Goal: Transaction & Acquisition: Purchase product/service

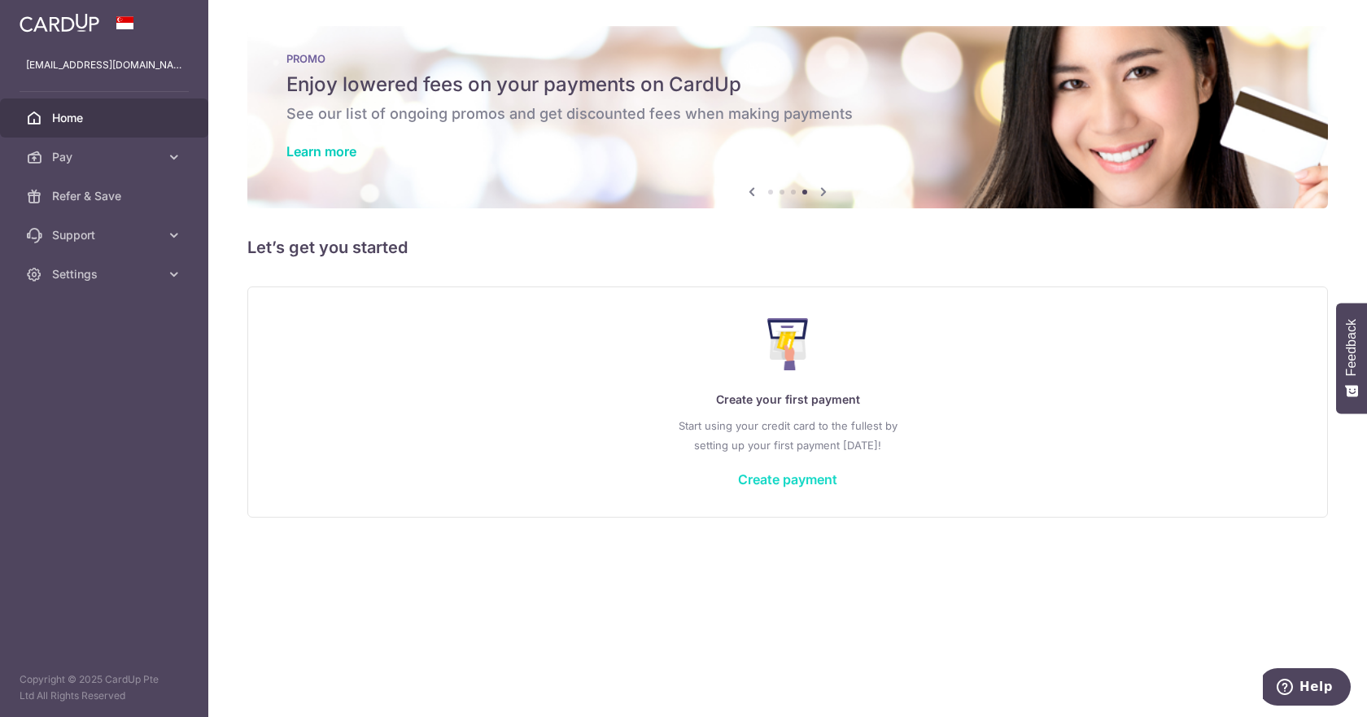
click at [796, 480] on link "Create payment" at bounding box center [787, 479] width 99 height 16
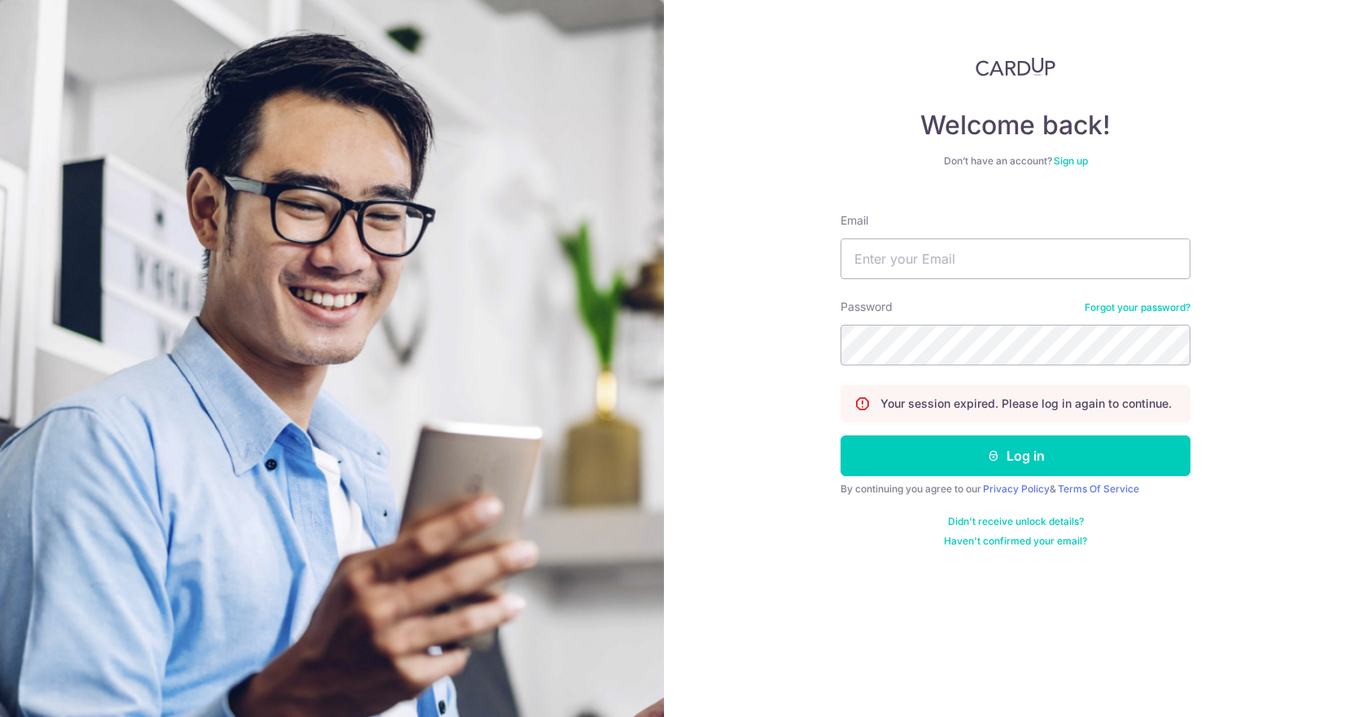
click at [887, 282] on form "Email Password Forgot your password? Your session expired. Please log in again …" at bounding box center [1015, 373] width 350 height 347
click at [887, 273] on input "Email" at bounding box center [1015, 258] width 350 height 41
type input "szening.soh@gmail.com"
click at [840, 435] on button "Log in" at bounding box center [1015, 455] width 350 height 41
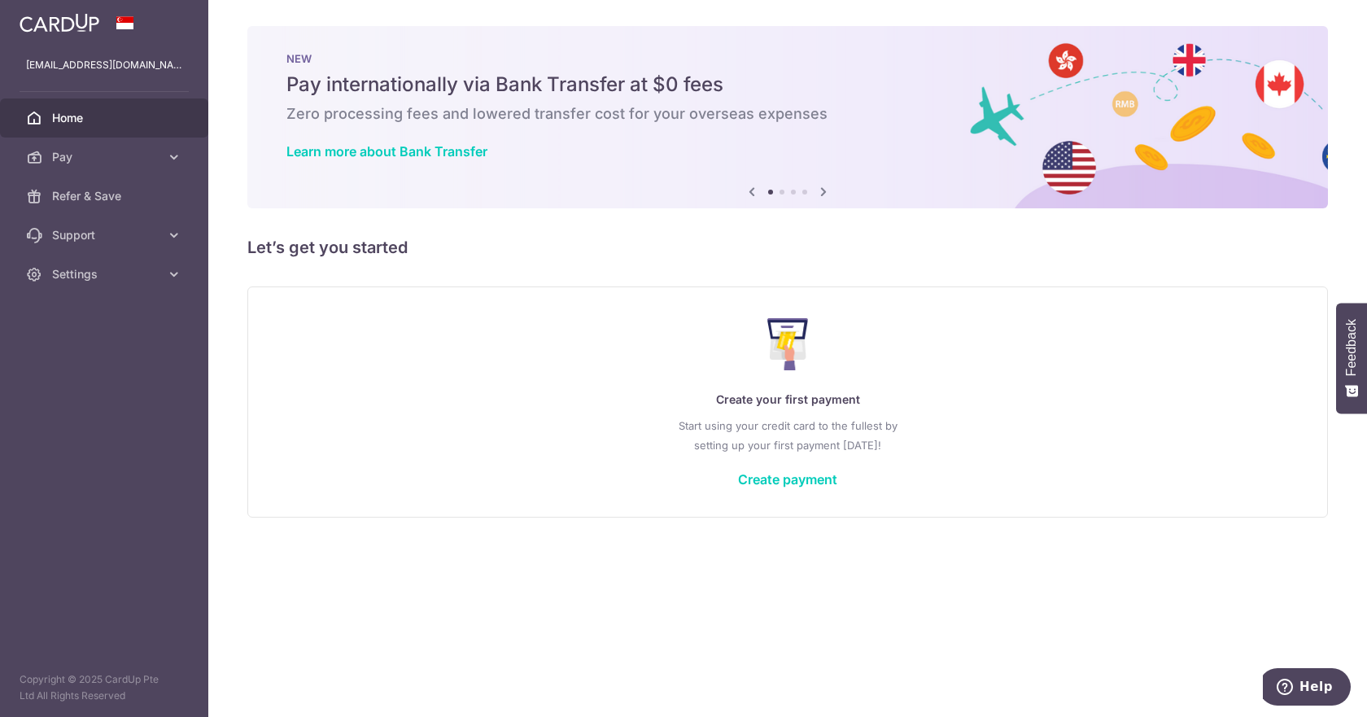
click at [520, 262] on div "× Pause Schedule Pause all future payments in this series Pause just this one p…" at bounding box center [787, 358] width 1158 height 717
click at [181, 153] on icon at bounding box center [174, 157] width 16 height 16
click at [779, 484] on link "Create payment" at bounding box center [787, 479] width 99 height 16
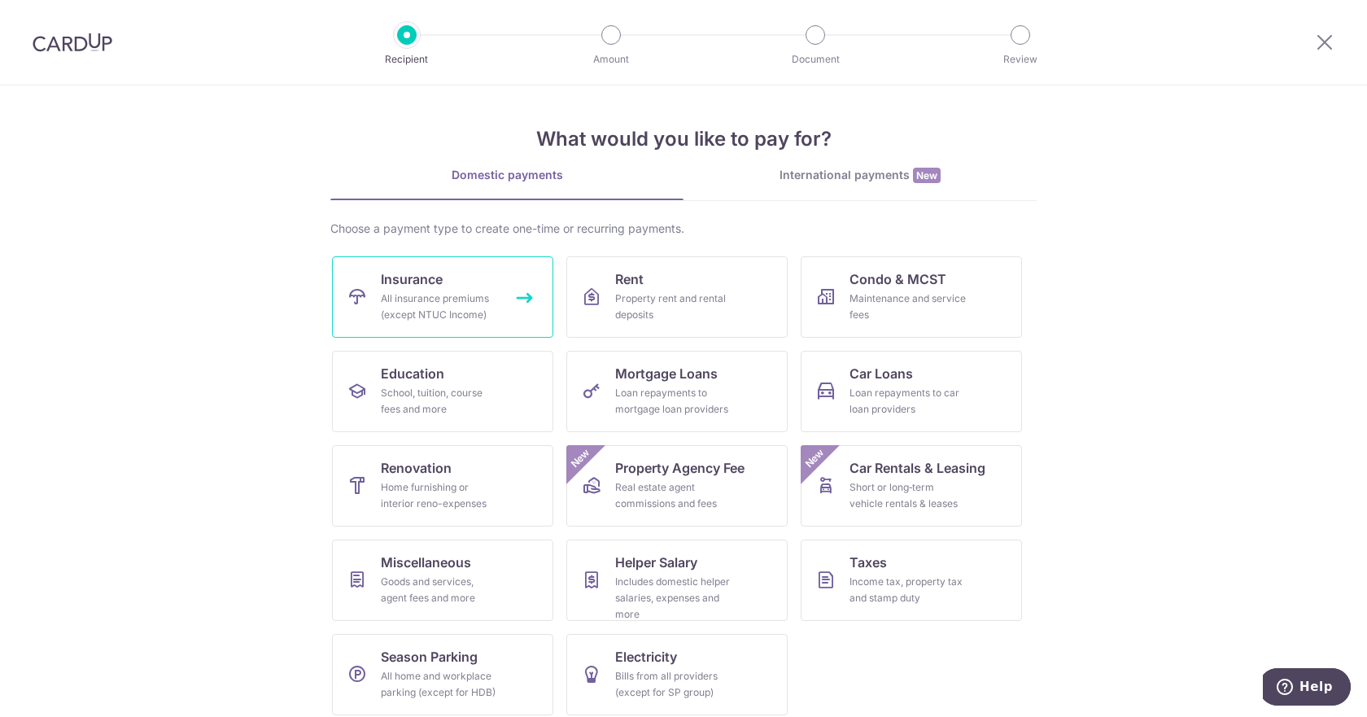
click at [425, 283] on span "Insurance" at bounding box center [412, 279] width 62 height 20
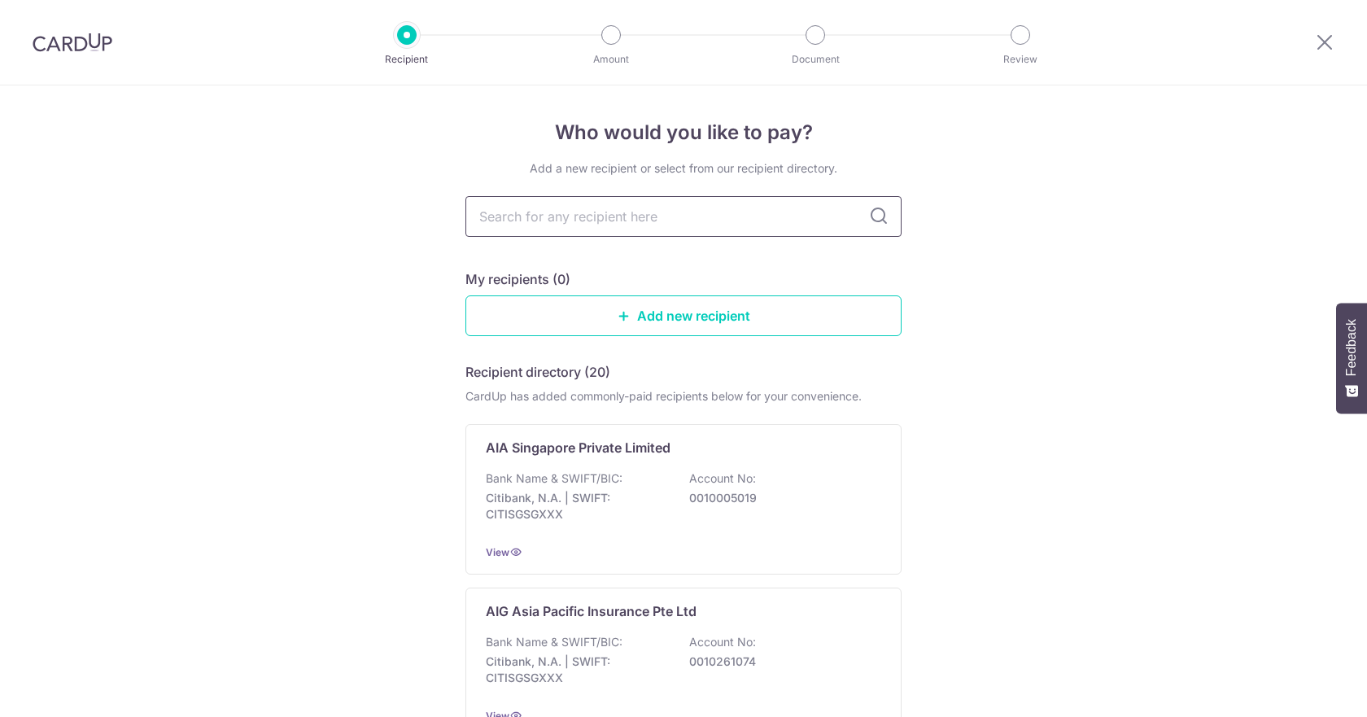
click at [583, 220] on input "text" at bounding box center [683, 216] width 436 height 41
type input "singlif"
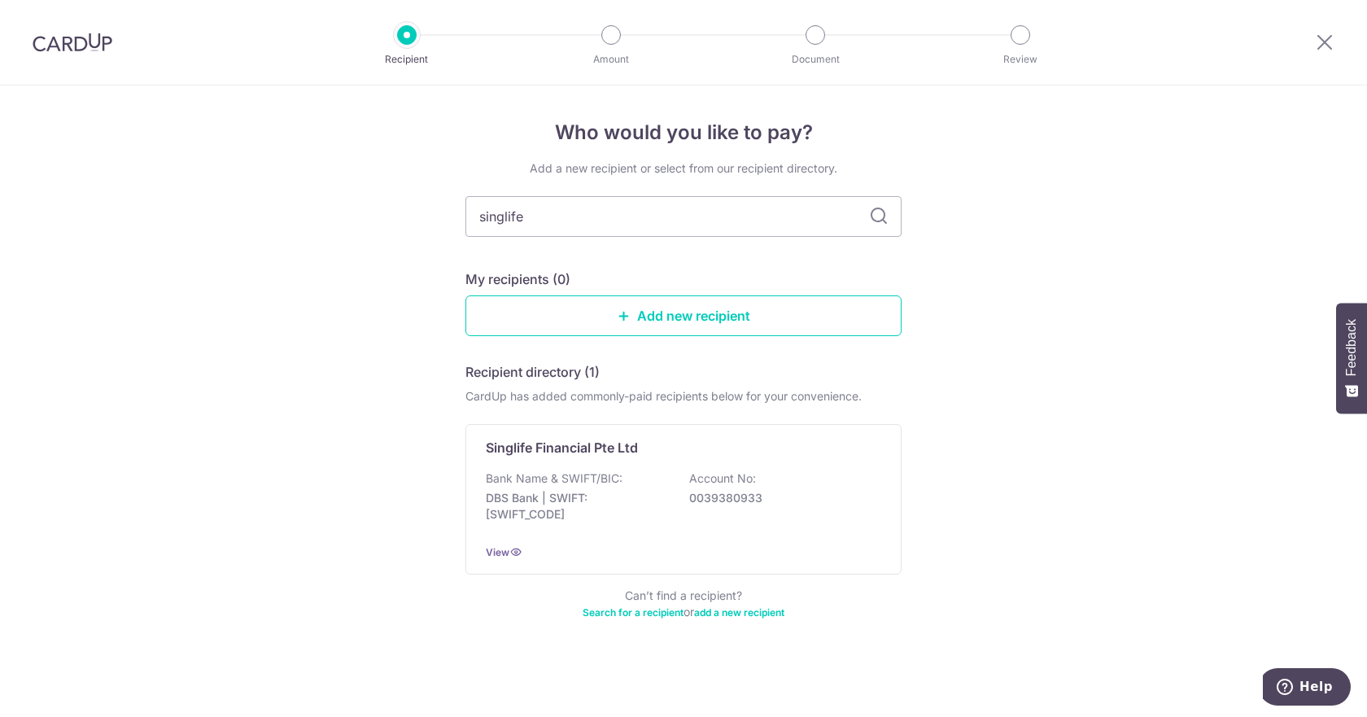
type input "singlife"
click at [579, 541] on div "Singlife Financial Pte Ltd Bank Name & SWIFT/BIC: DBS Bank | SWIFT: DBSSSGSGXXX…" at bounding box center [683, 499] width 436 height 150
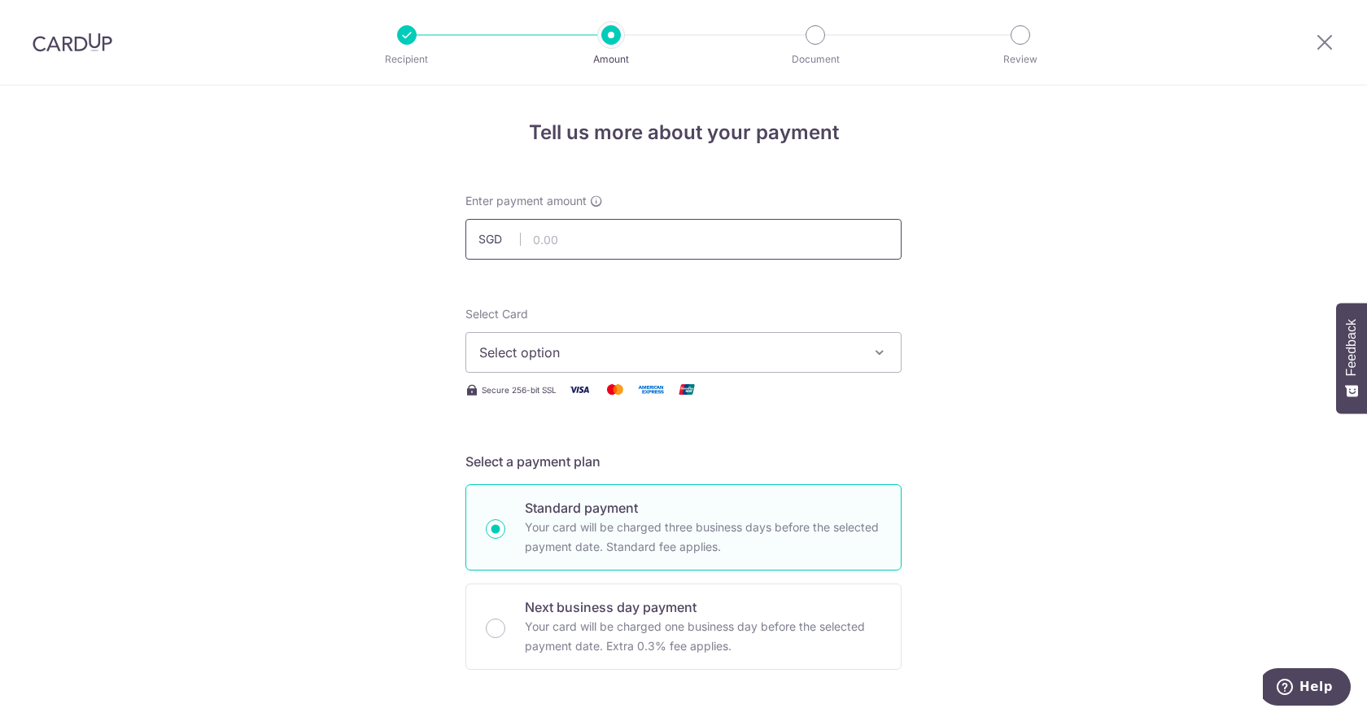
click at [647, 231] on input "text" at bounding box center [683, 239] width 436 height 41
click at [556, 243] on input "text" at bounding box center [683, 239] width 436 height 41
type input "2,603.90"
click at [551, 357] on span "Select option" at bounding box center [668, 352] width 379 height 20
click at [560, 403] on span "Add credit card" at bounding box center [697, 398] width 379 height 16
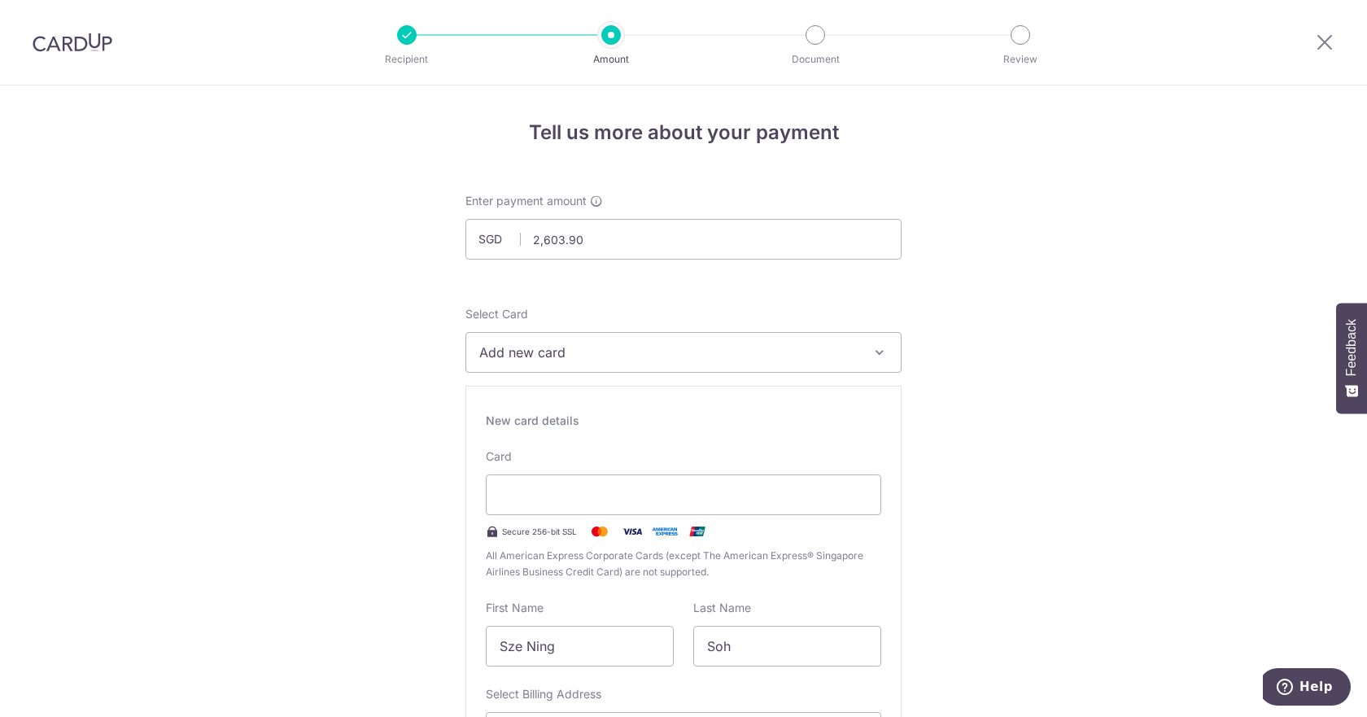
click at [525, 418] on div "New card details" at bounding box center [683, 420] width 395 height 16
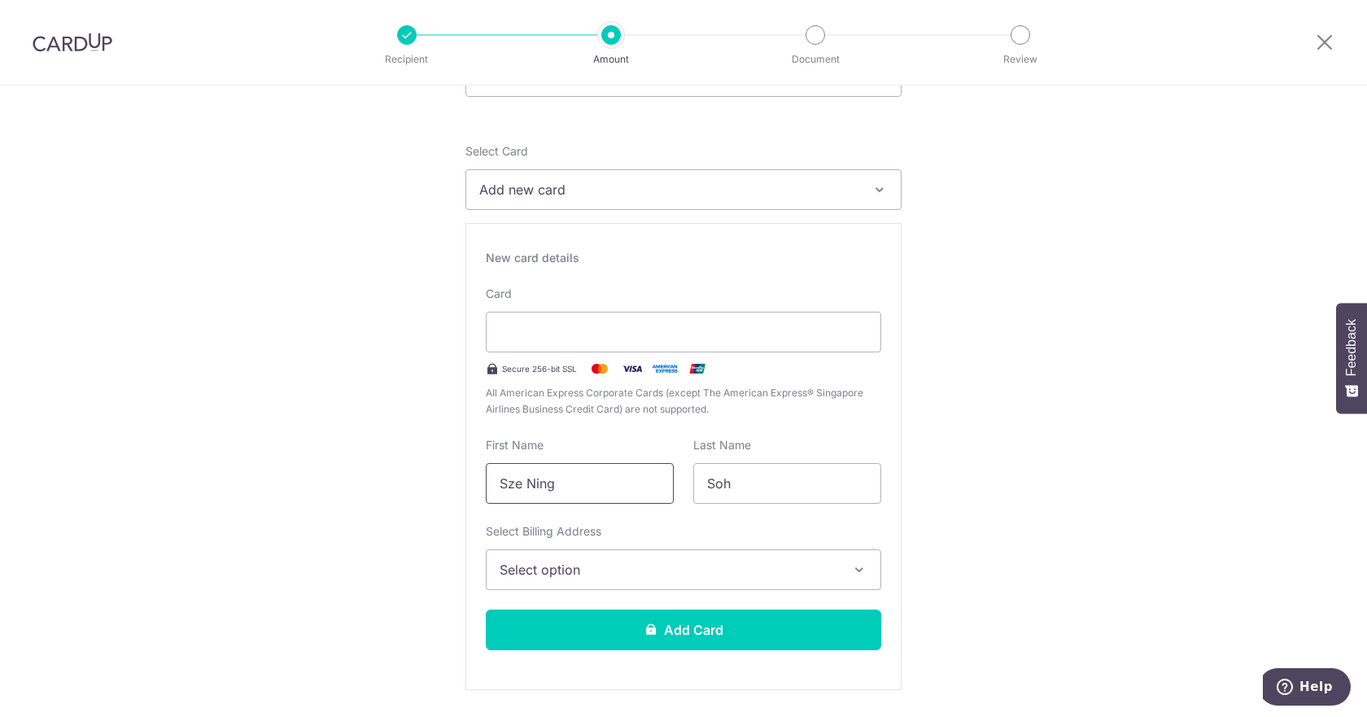
click at [602, 484] on input "Sze Ning" at bounding box center [580, 483] width 188 height 41
click at [600, 484] on input "Sze Ning" at bounding box center [580, 483] width 188 height 41
click at [596, 493] on input "Sze Ning" at bounding box center [580, 483] width 188 height 41
drag, startPoint x: 600, startPoint y: 490, endPoint x: 451, endPoint y: 488, distance: 148.9
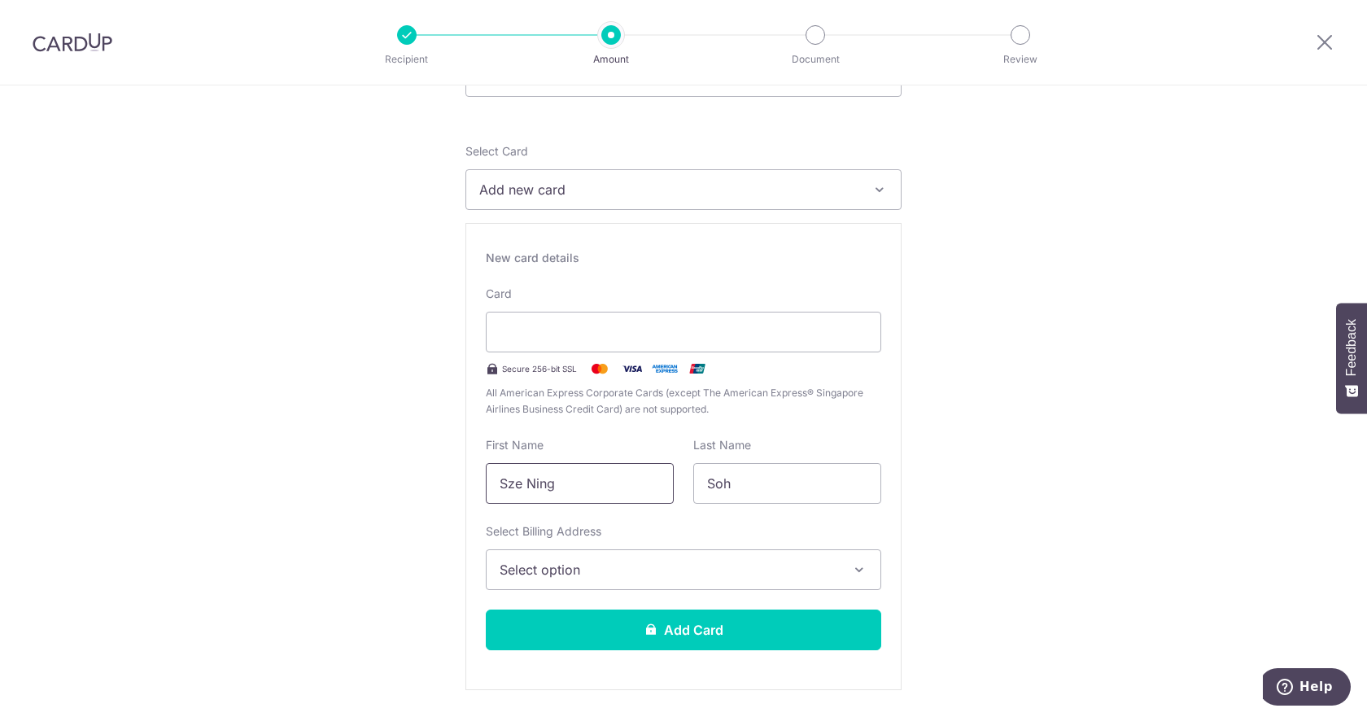
type input "JARON"
type input "CHUA"
click at [527, 568] on span "Select option" at bounding box center [668, 570] width 338 height 20
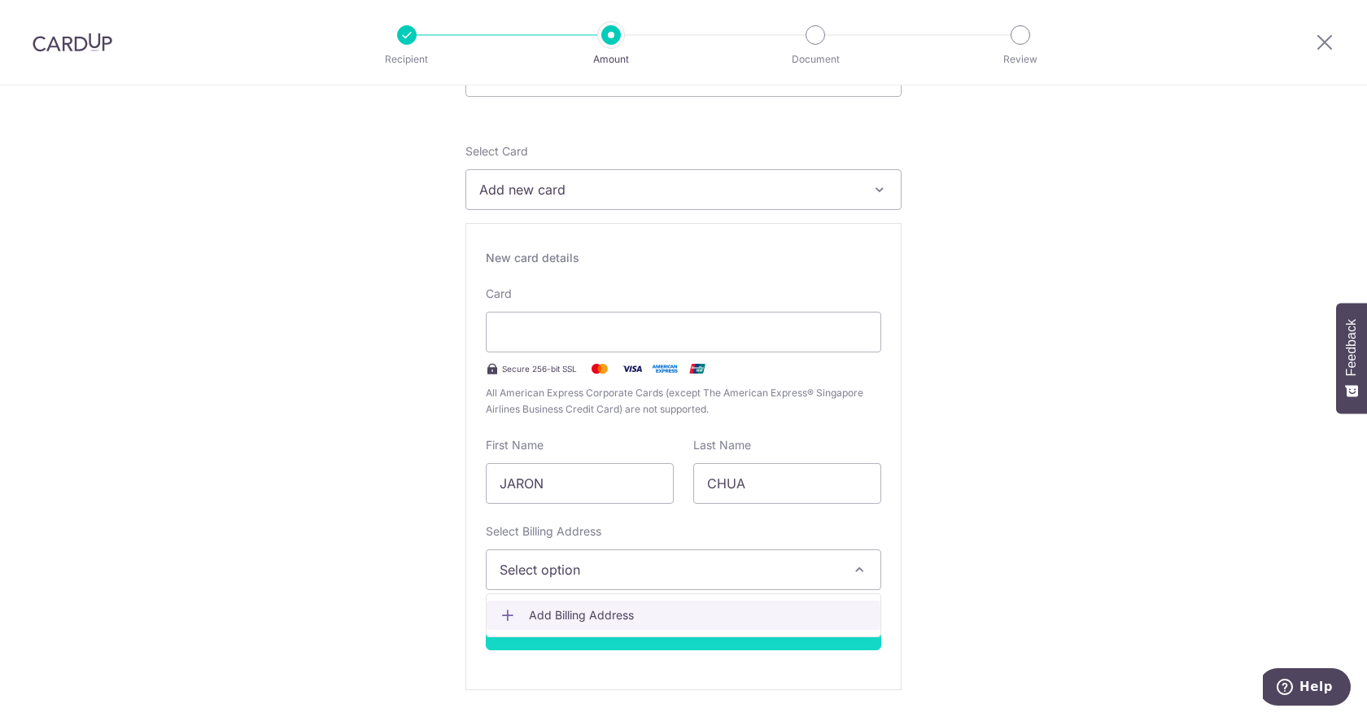
click at [562, 613] on span "Add Billing Address" at bounding box center [698, 615] width 338 height 16
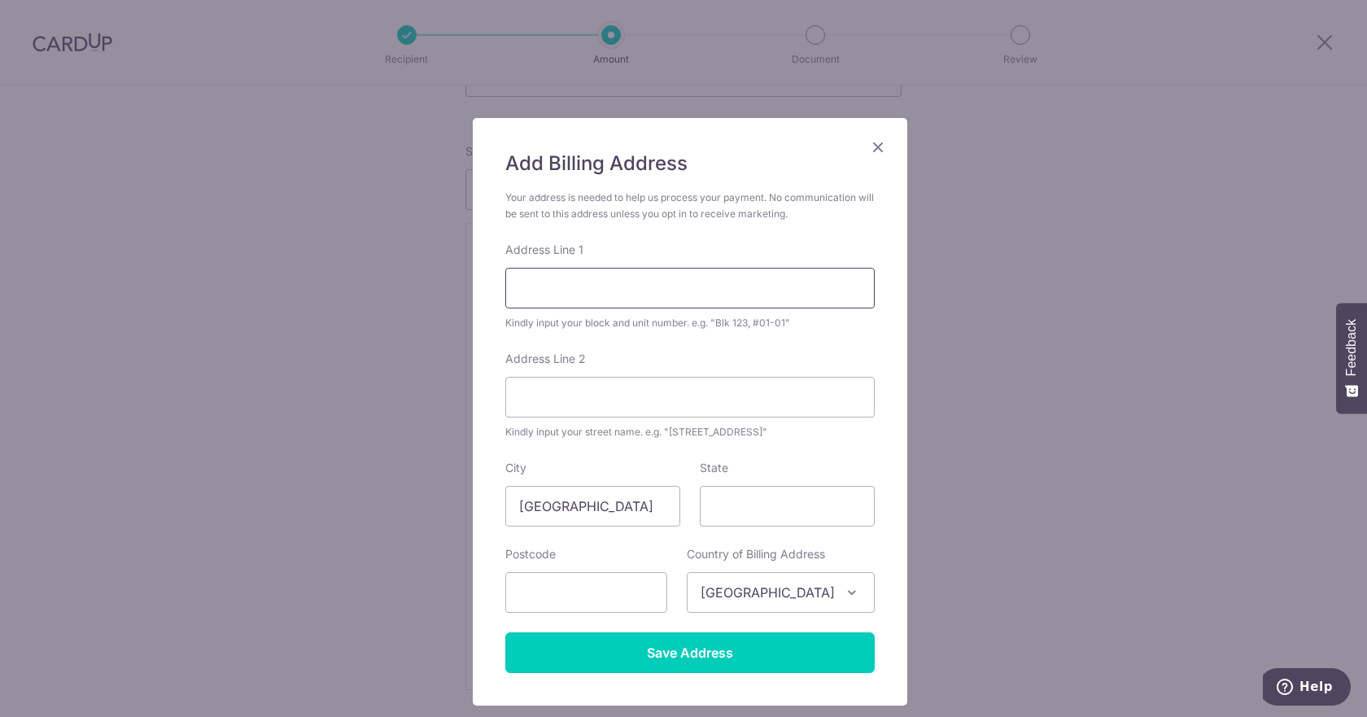
click at [567, 290] on input "Address Line 1" at bounding box center [689, 288] width 369 height 41
type input "45 TAMPINES LANE #09-148"
click at [788, 509] on input "State" at bounding box center [787, 506] width 175 height 41
click at [610, 584] on input "text" at bounding box center [586, 592] width 162 height 41
click at [588, 609] on input "text" at bounding box center [586, 592] width 162 height 41
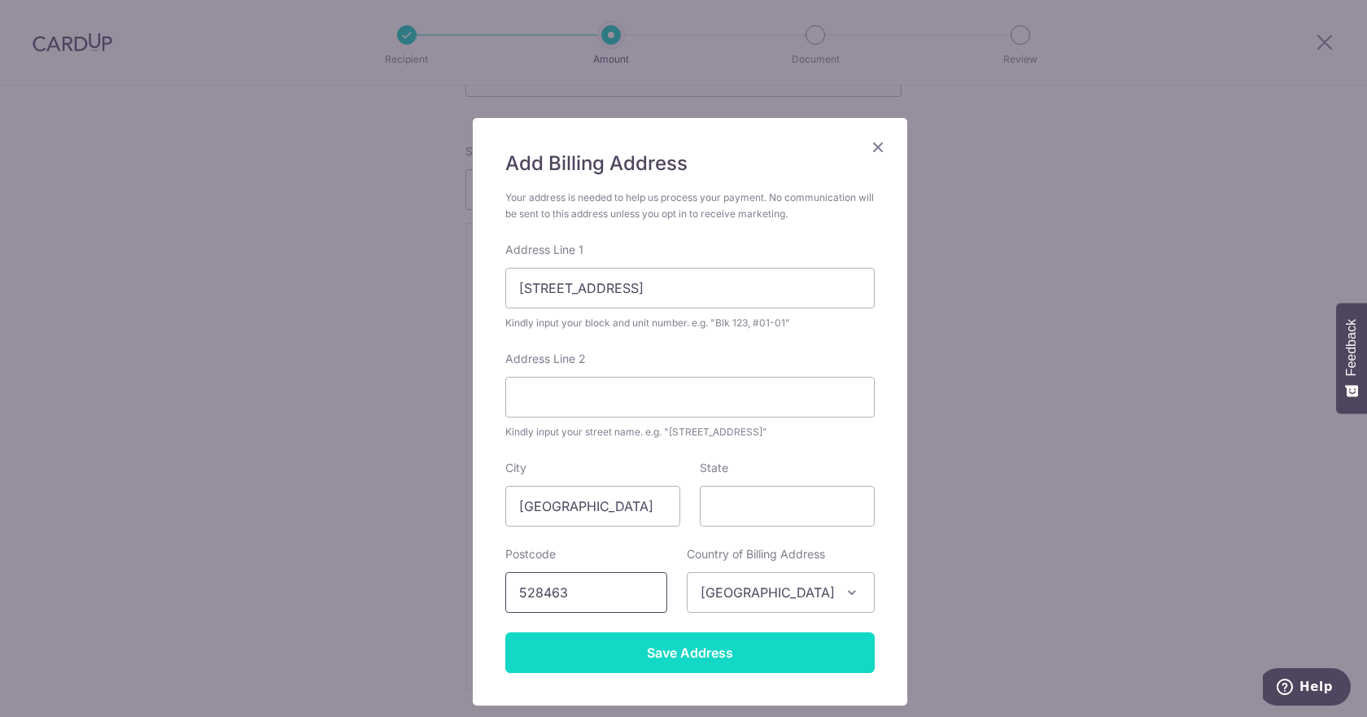
type input "528463"
click at [668, 652] on input "Save Address" at bounding box center [689, 652] width 369 height 41
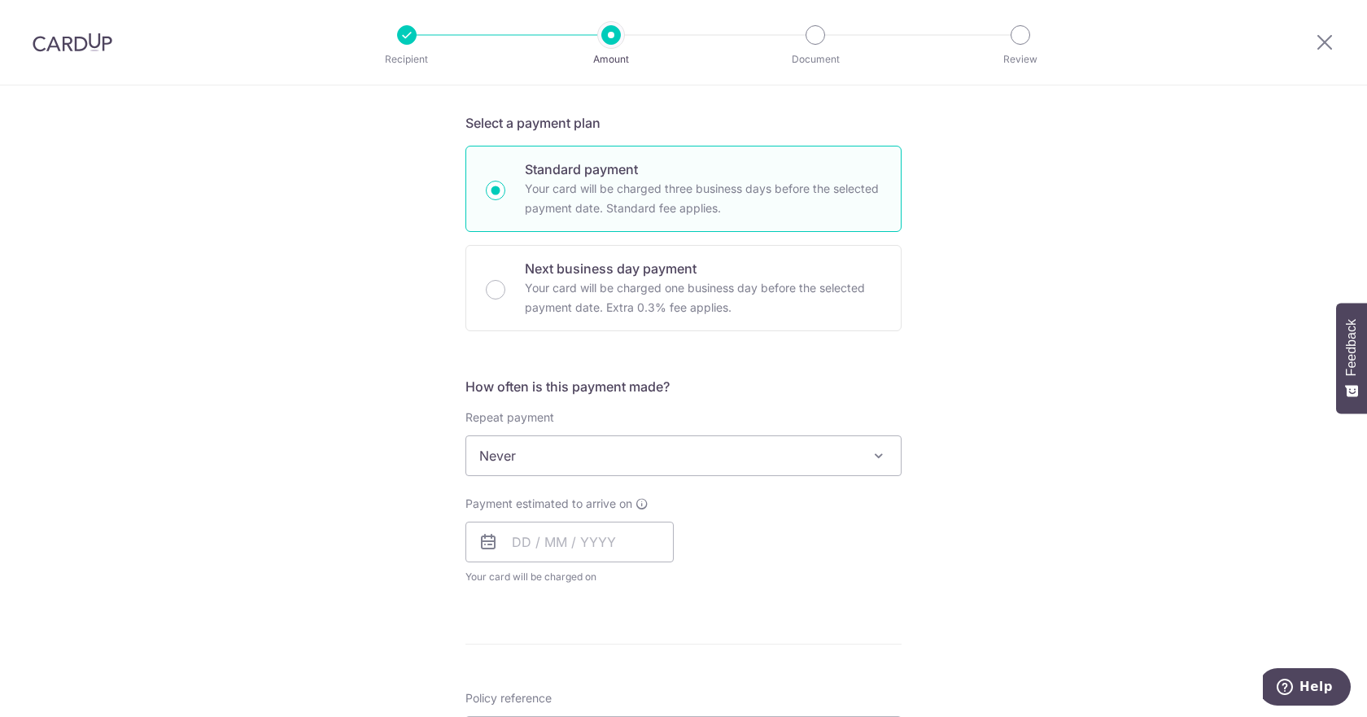
scroll to position [813, 0]
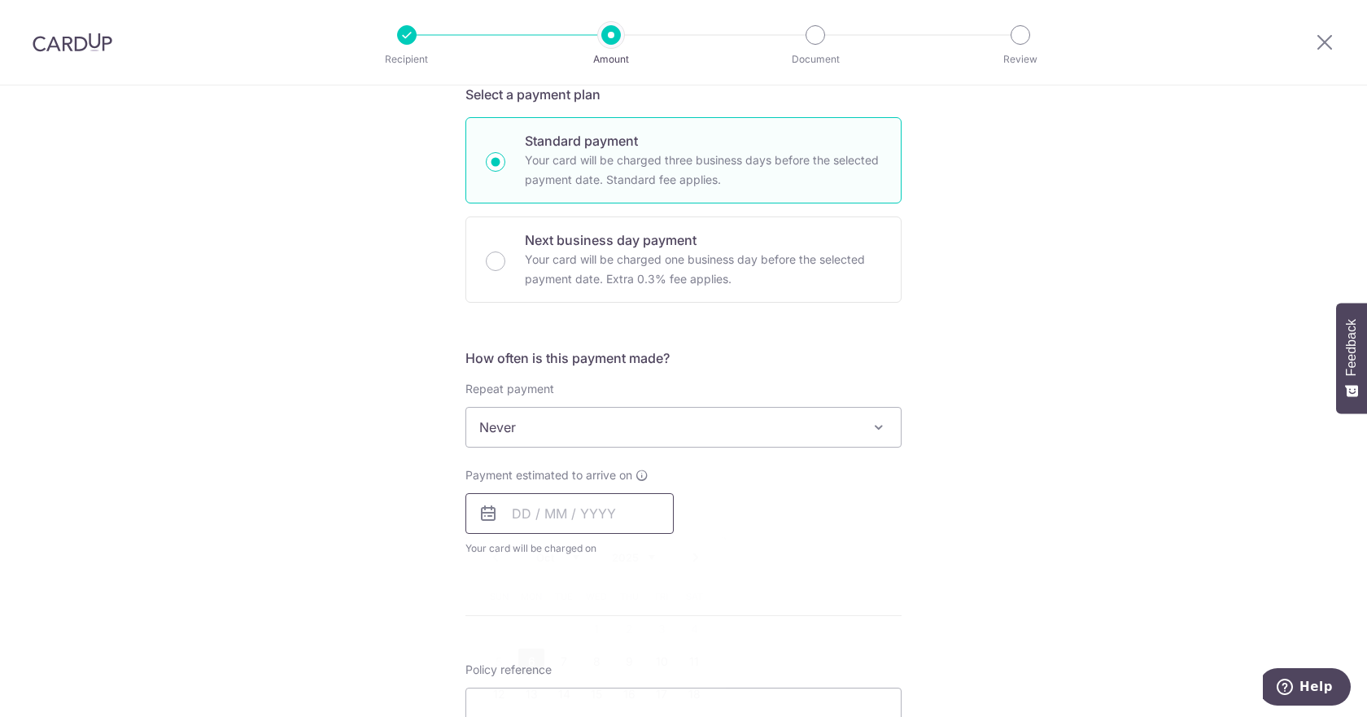
click at [517, 508] on input "text" at bounding box center [569, 513] width 208 height 41
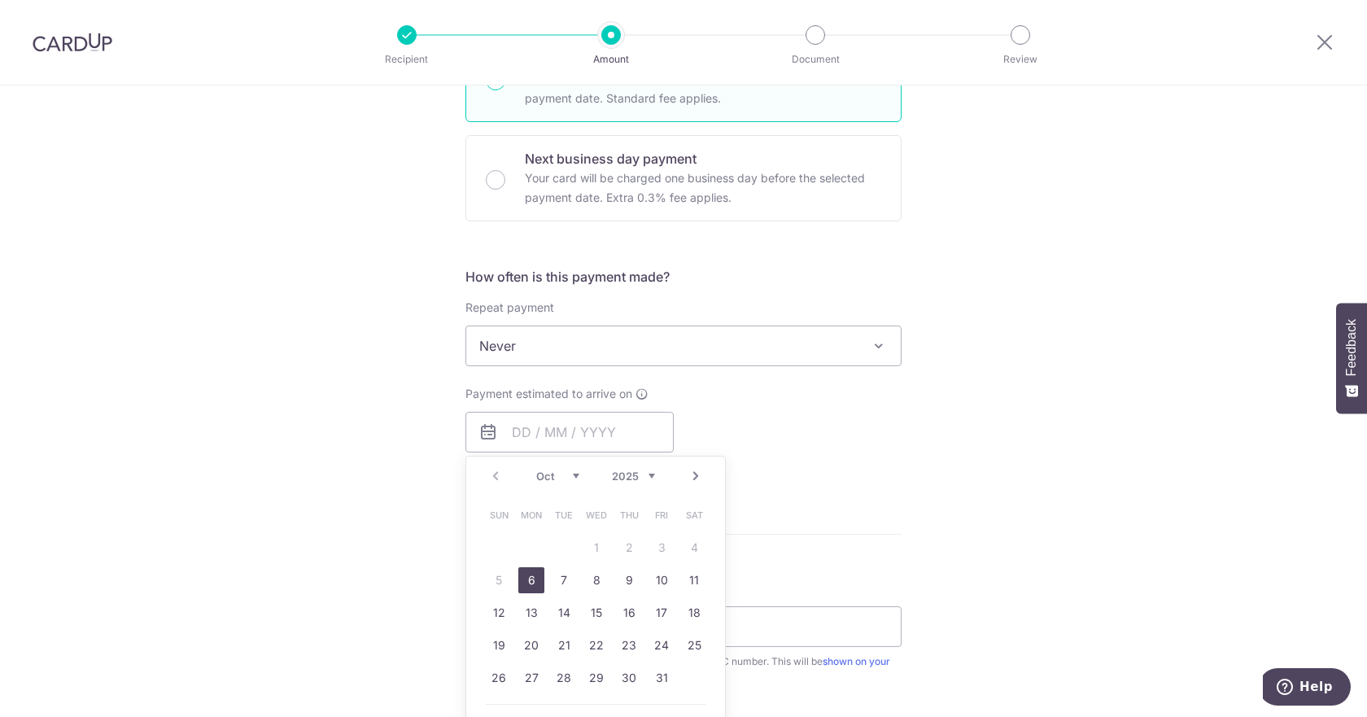
click at [529, 571] on link "6" at bounding box center [531, 580] width 26 height 26
type input "[DATE]"
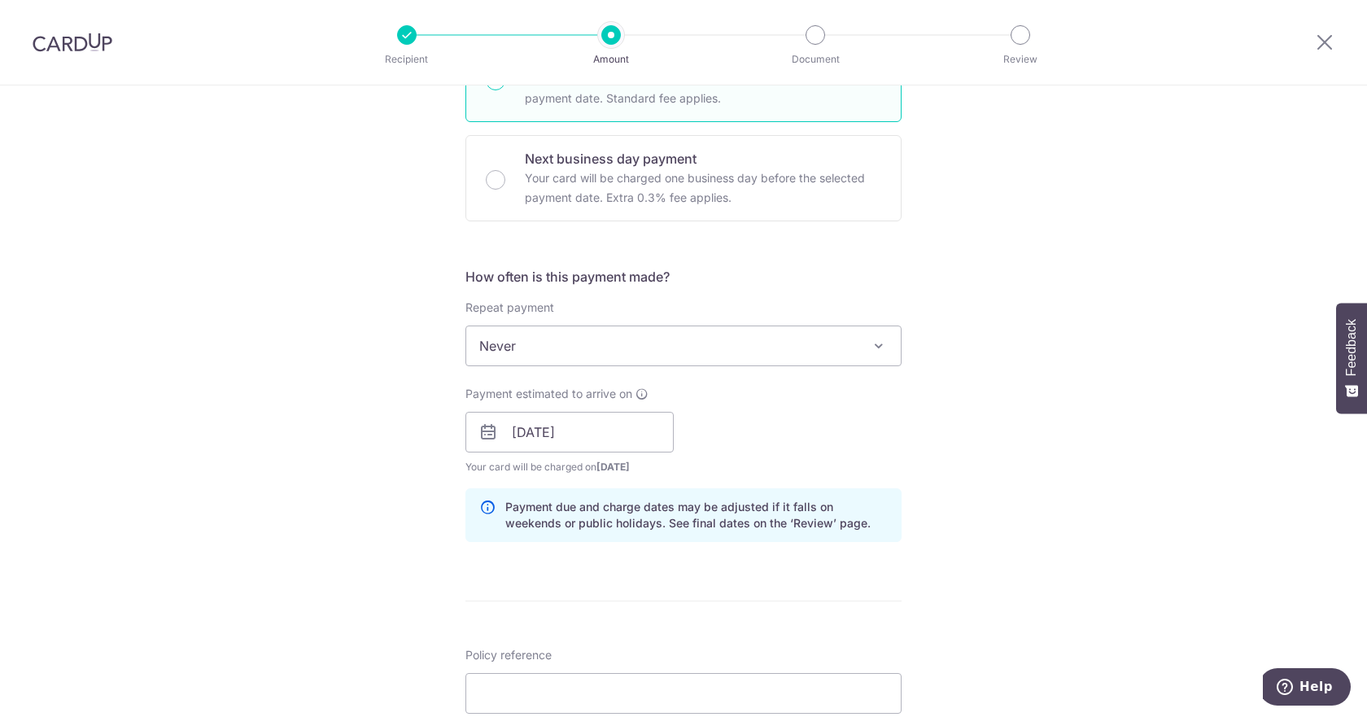
click at [1074, 462] on div "Tell us more about your payment Enter payment amount SGD 2,603.90 2603.90 Selec…" at bounding box center [683, 183] width 1367 height 1985
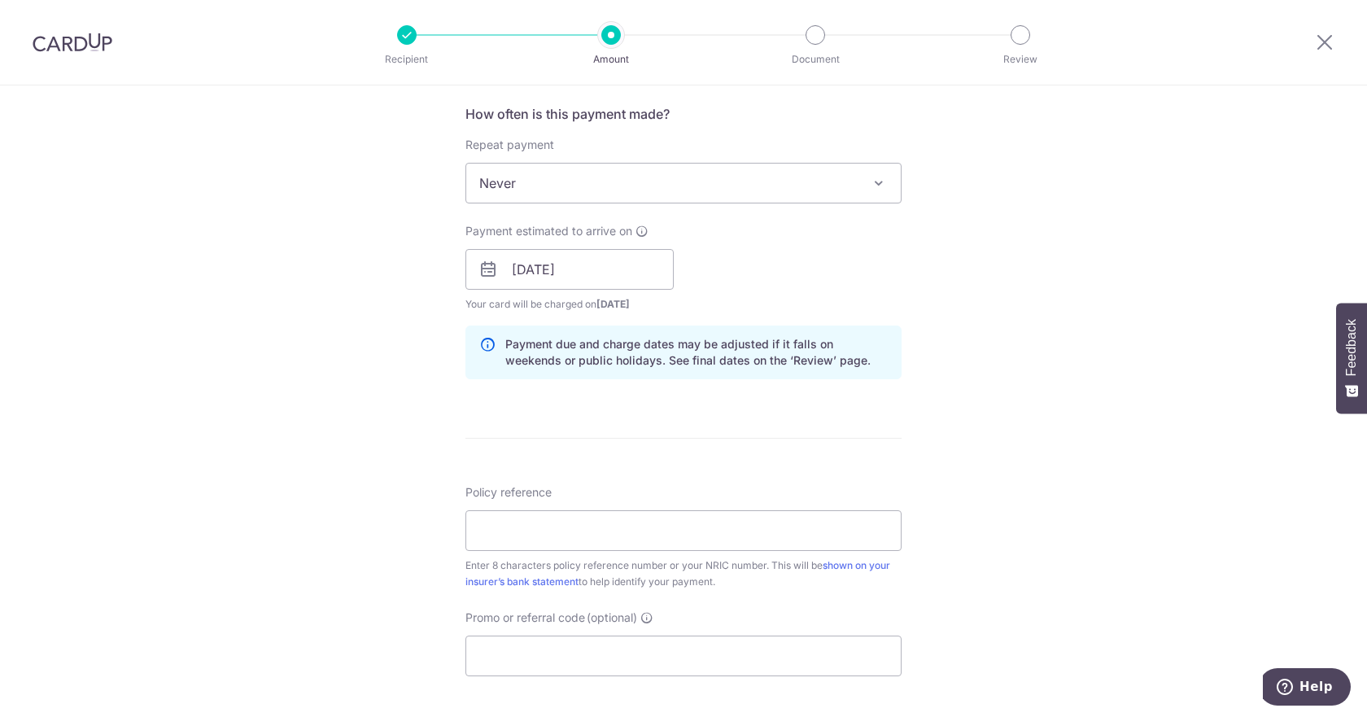
scroll to position [1139, 0]
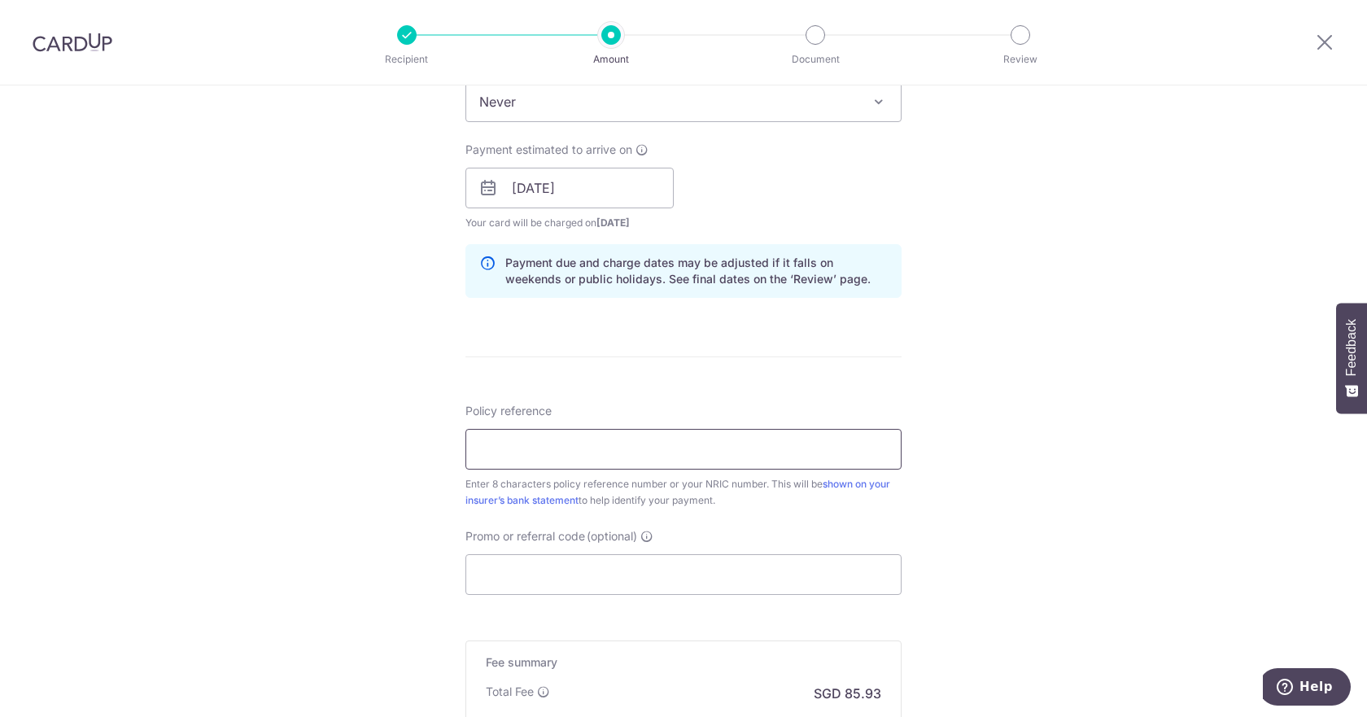
click at [565, 450] on input "Policy reference" at bounding box center [683, 449] width 436 height 41
type input "83846148"
drag, startPoint x: 509, startPoint y: 482, endPoint x: 766, endPoint y: 499, distance: 257.6
click at [766, 499] on div "Enter 8 characters policy reference number or your NRIC number. This will be sh…" at bounding box center [683, 492] width 436 height 33
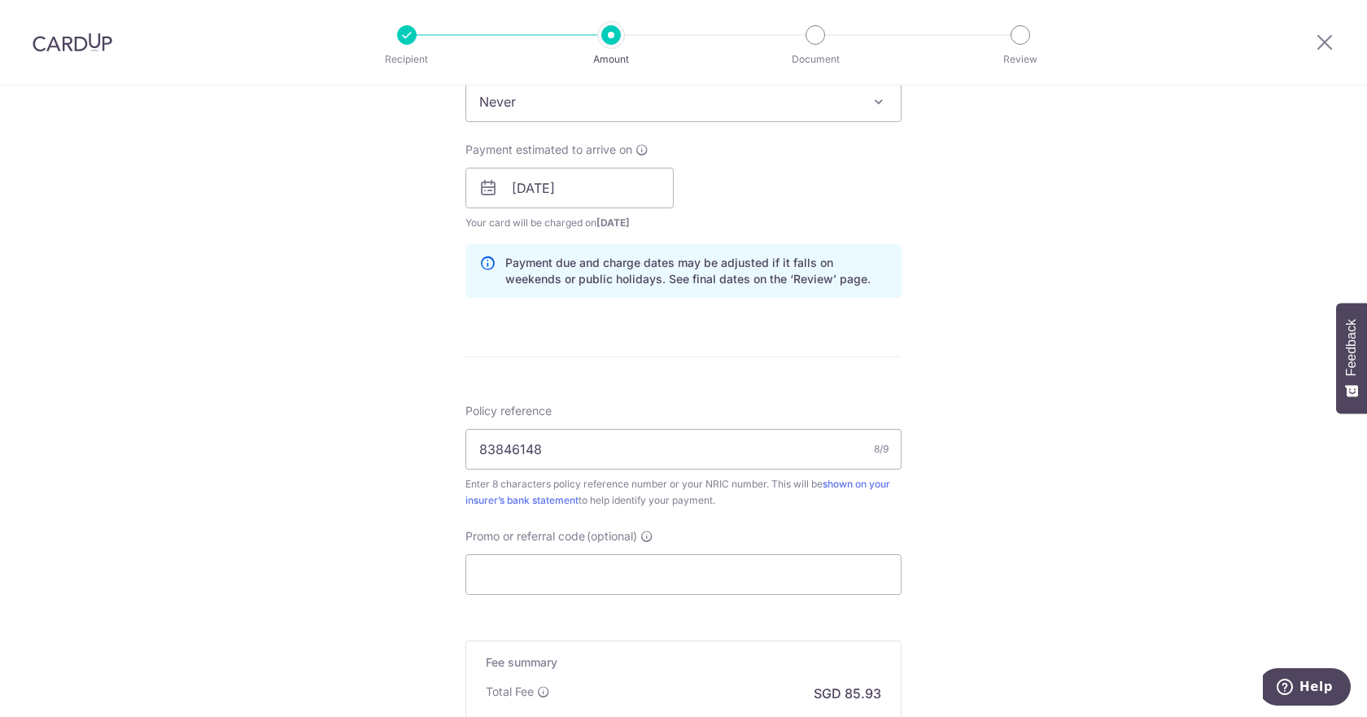
click at [709, 489] on div "Enter 8 characters policy reference number or your NRIC number. This will be sh…" at bounding box center [683, 492] width 436 height 33
click at [714, 576] on input "Promo or referral code (optional)" at bounding box center [683, 574] width 436 height 41
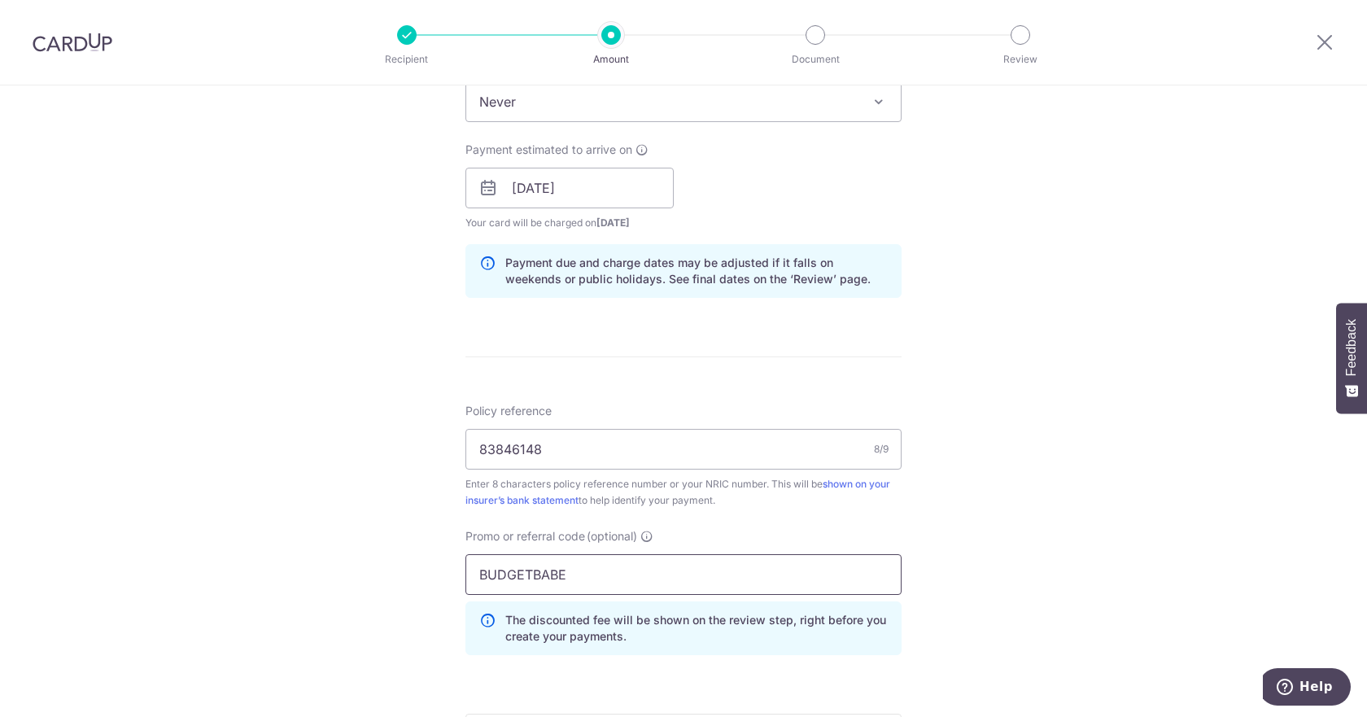
type input "BUDGETBABE"
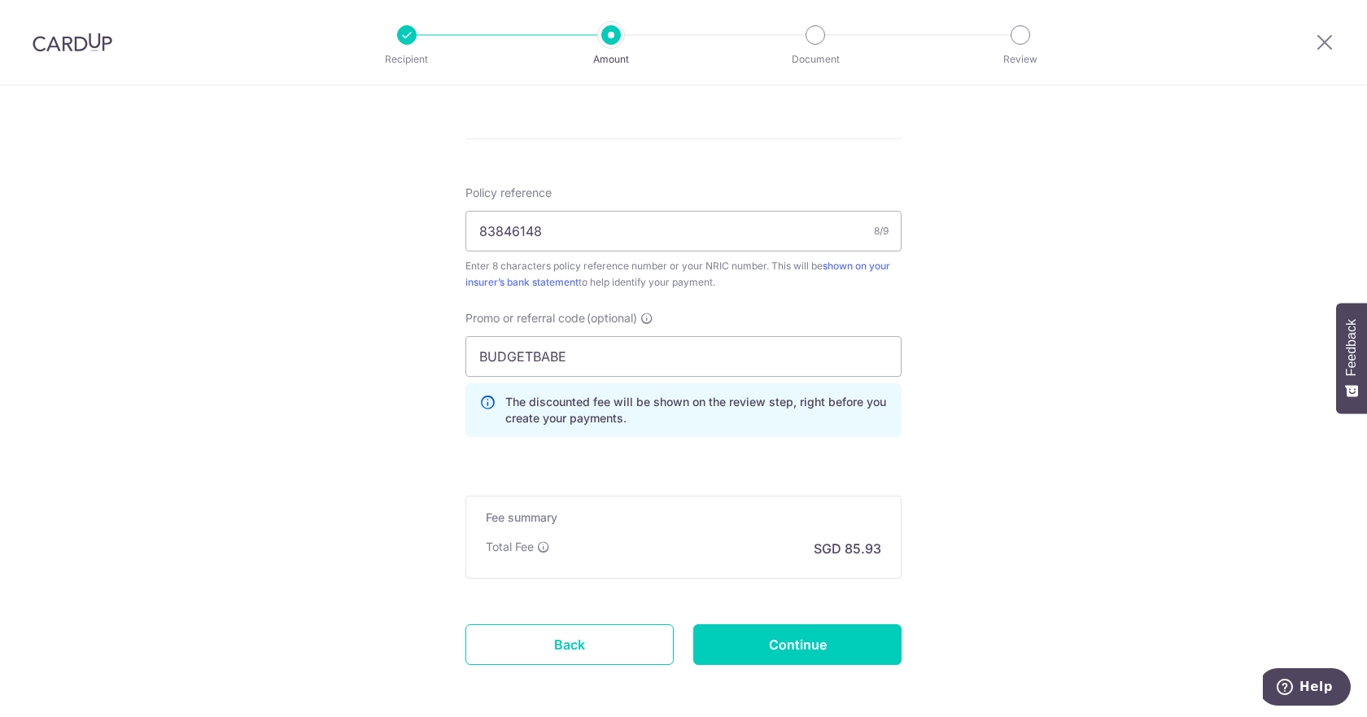
scroll to position [1427, 0]
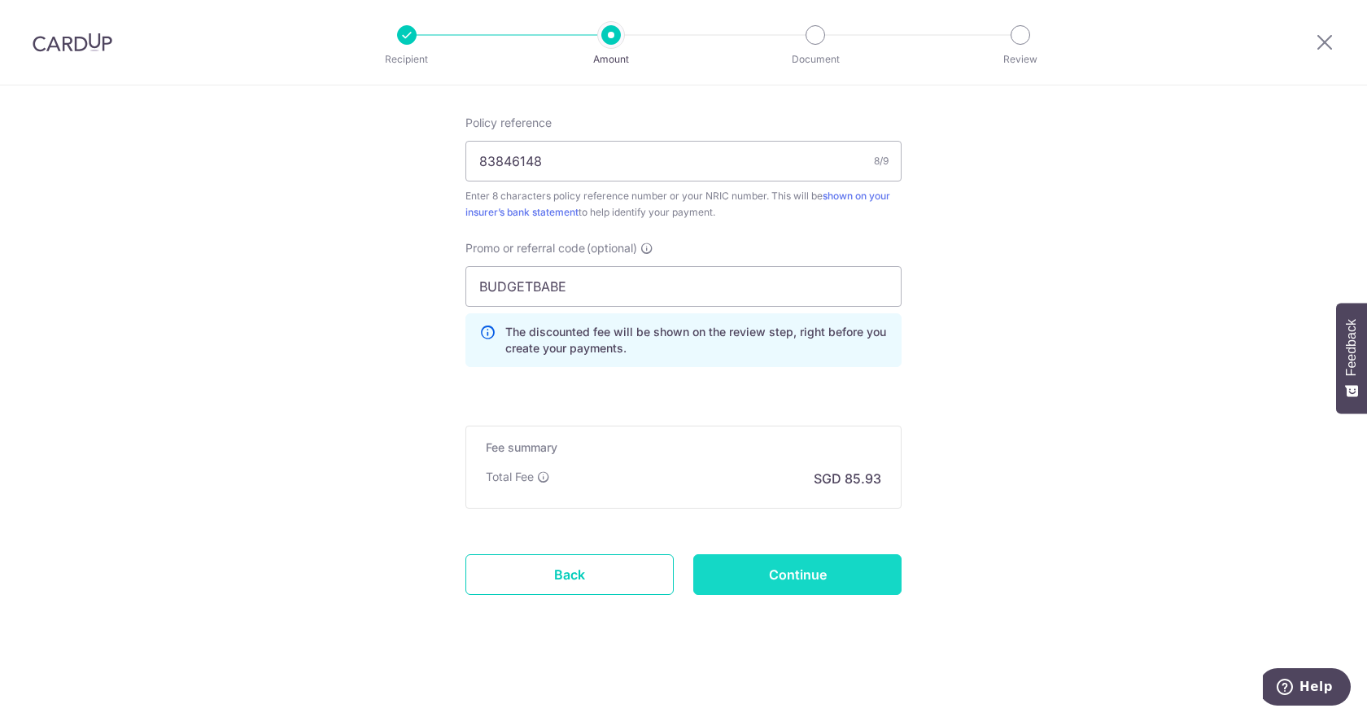
click at [762, 562] on input "Continue" at bounding box center [797, 574] width 208 height 41
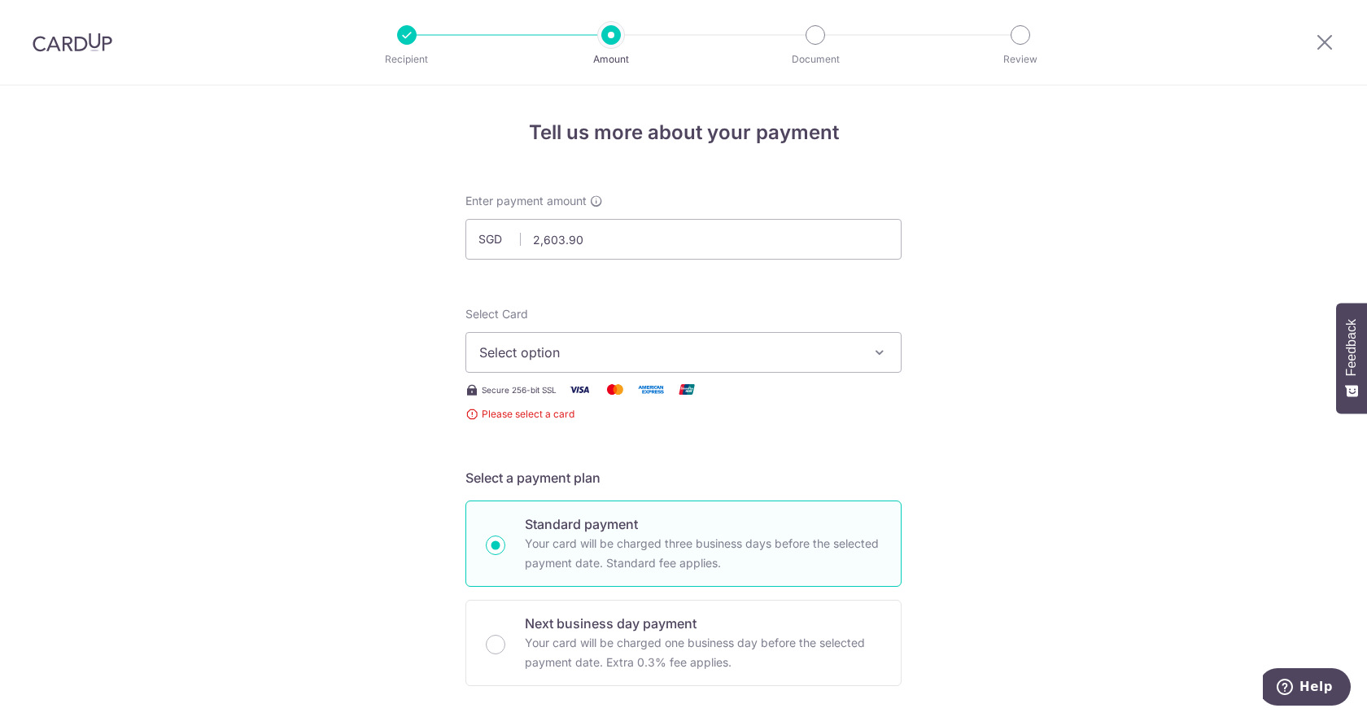
click at [730, 359] on span "Select option" at bounding box center [668, 352] width 379 height 20
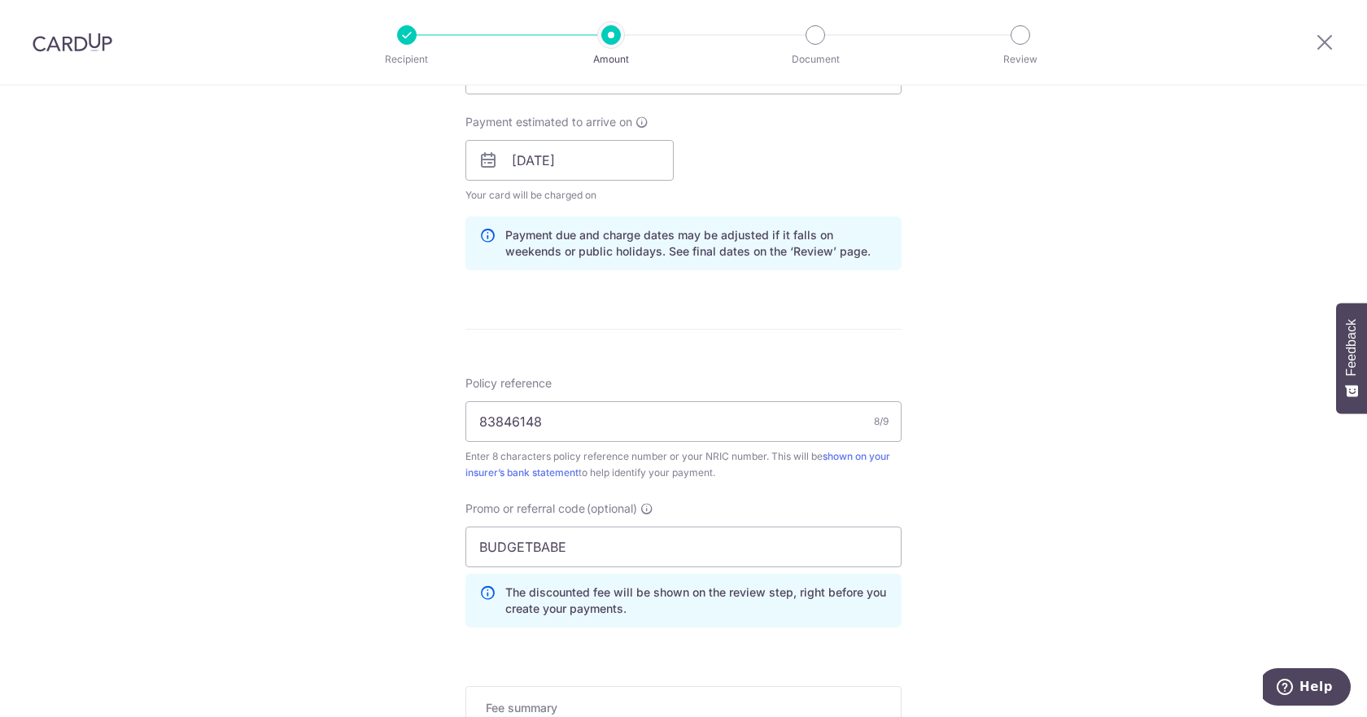
scroll to position [976, 0]
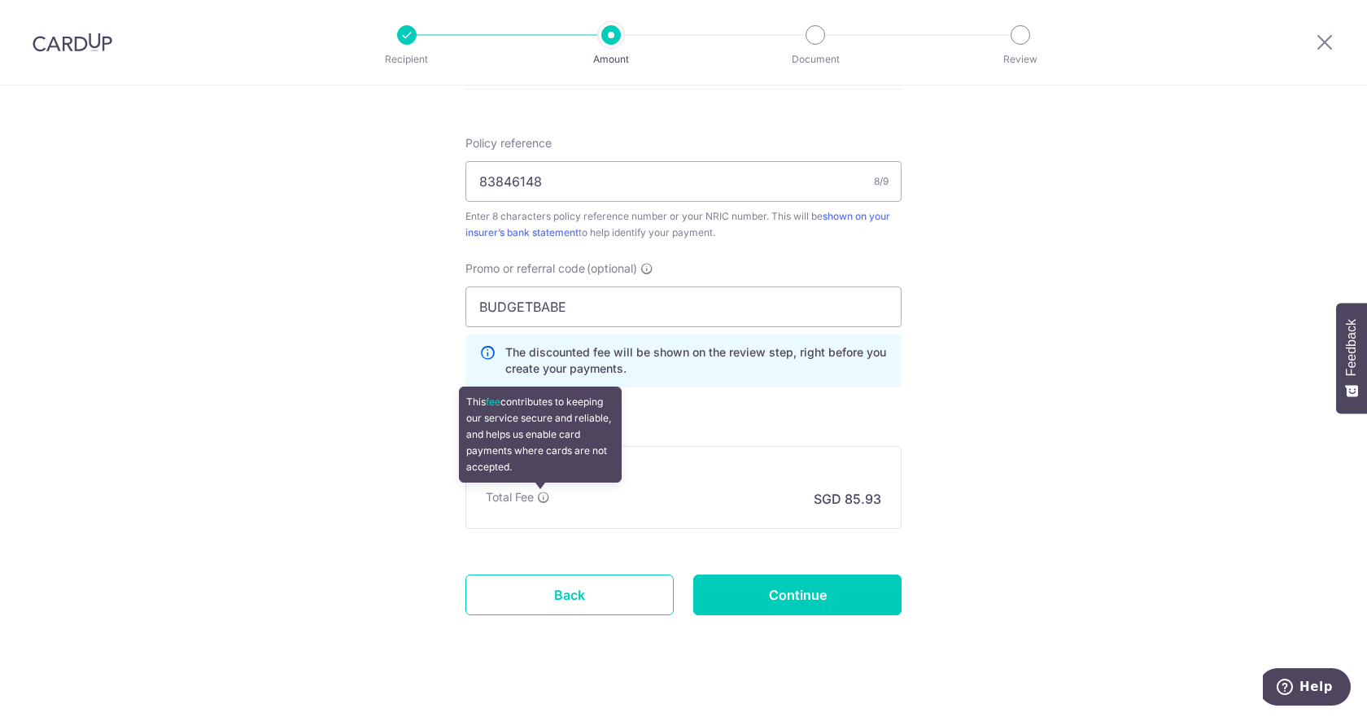
click at [537, 496] on icon at bounding box center [543, 497] width 13 height 13
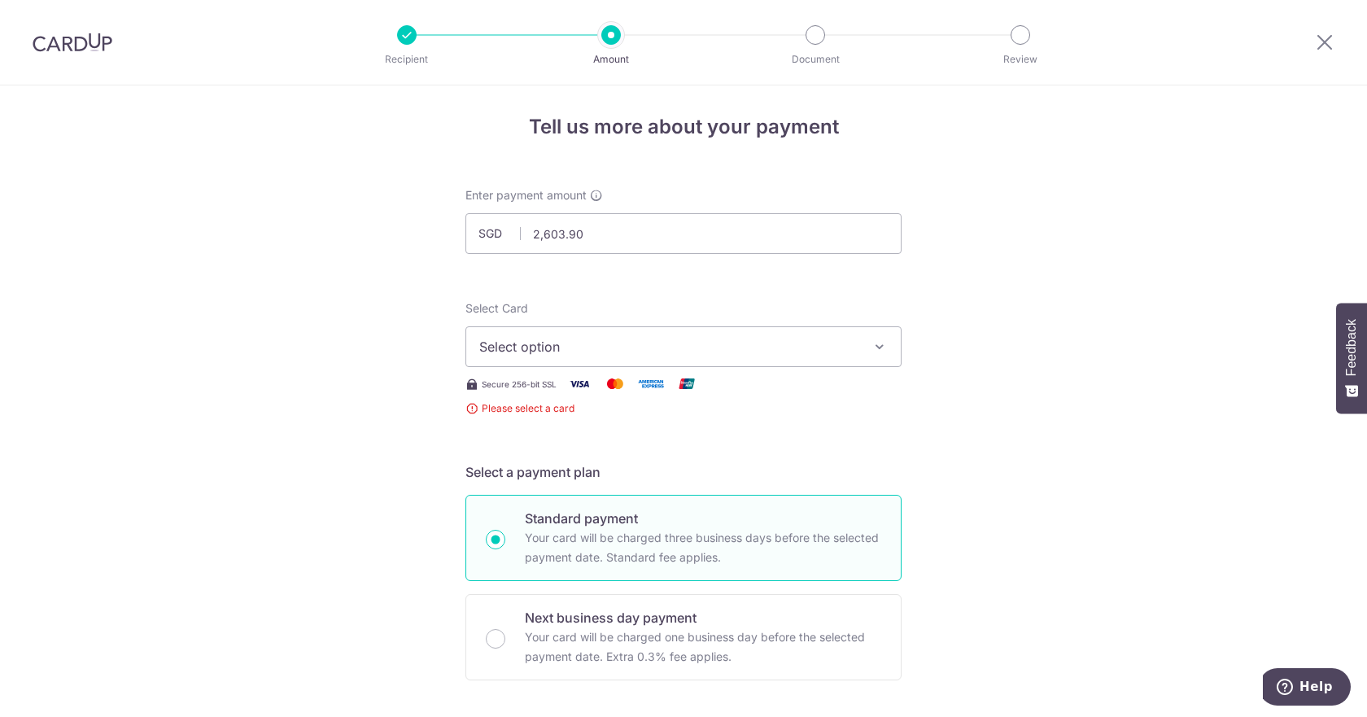
scroll to position [0, 0]
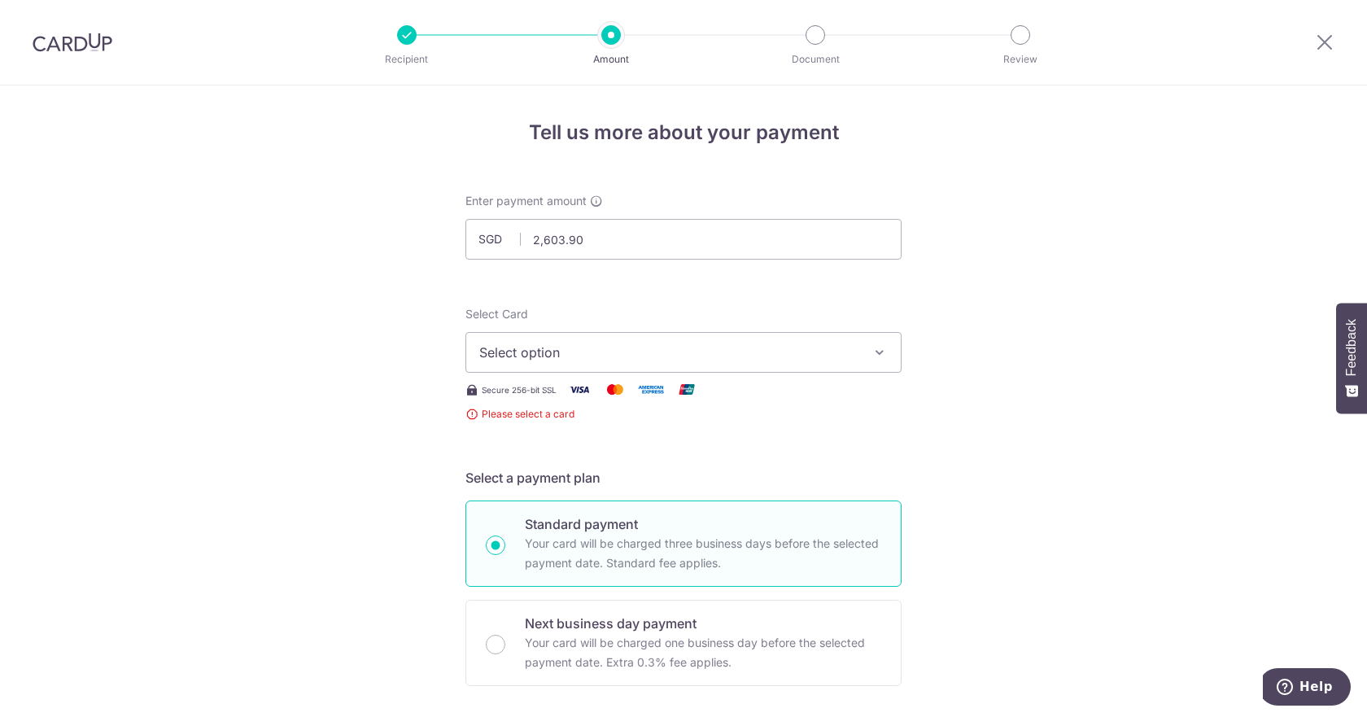
click at [591, 362] on button "Select option" at bounding box center [683, 352] width 436 height 41
click at [582, 400] on span "Add credit card" at bounding box center [697, 398] width 379 height 16
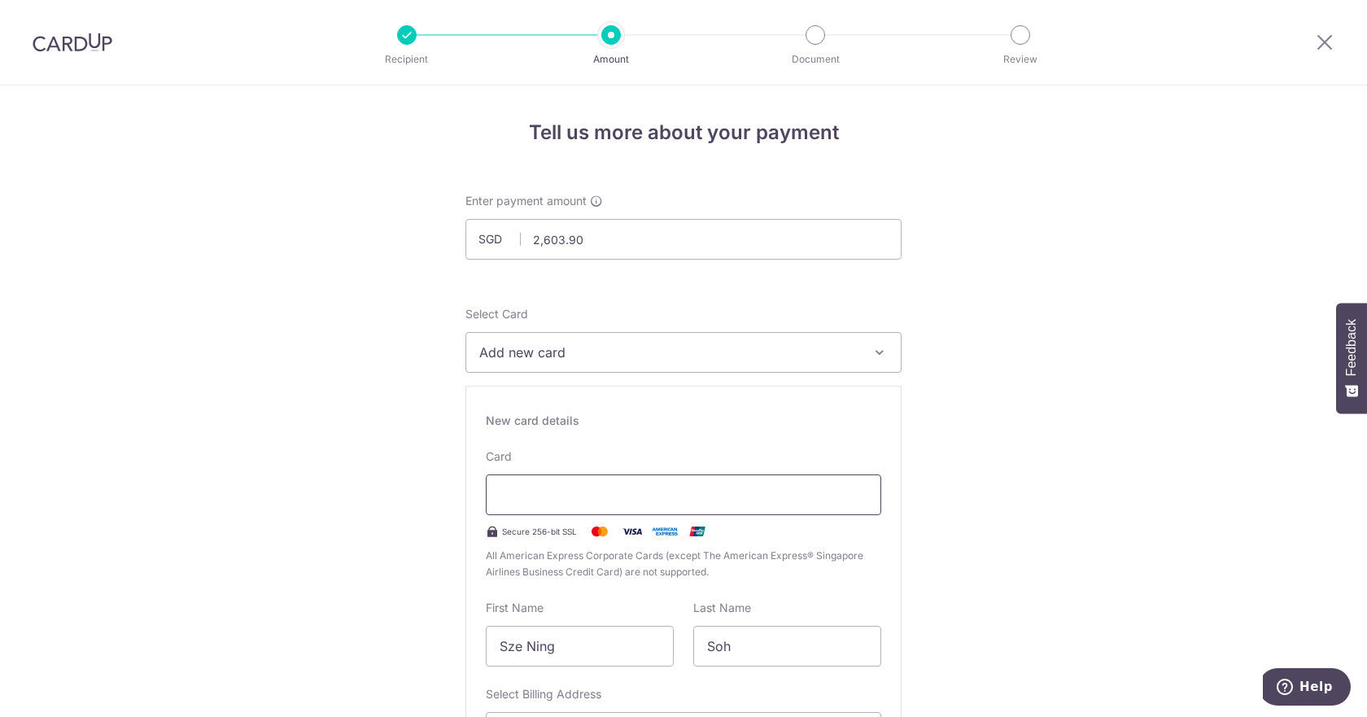
click at [547, 478] on div at bounding box center [683, 494] width 395 height 41
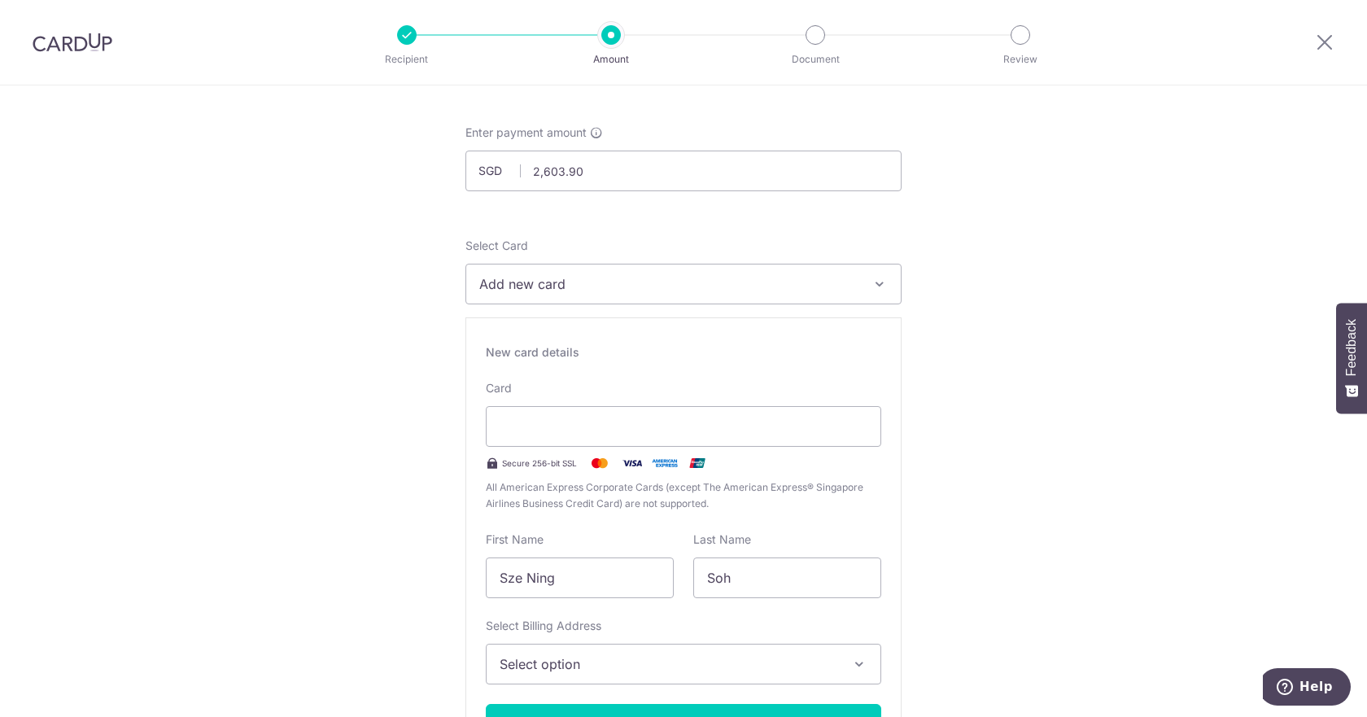
scroll to position [163, 0]
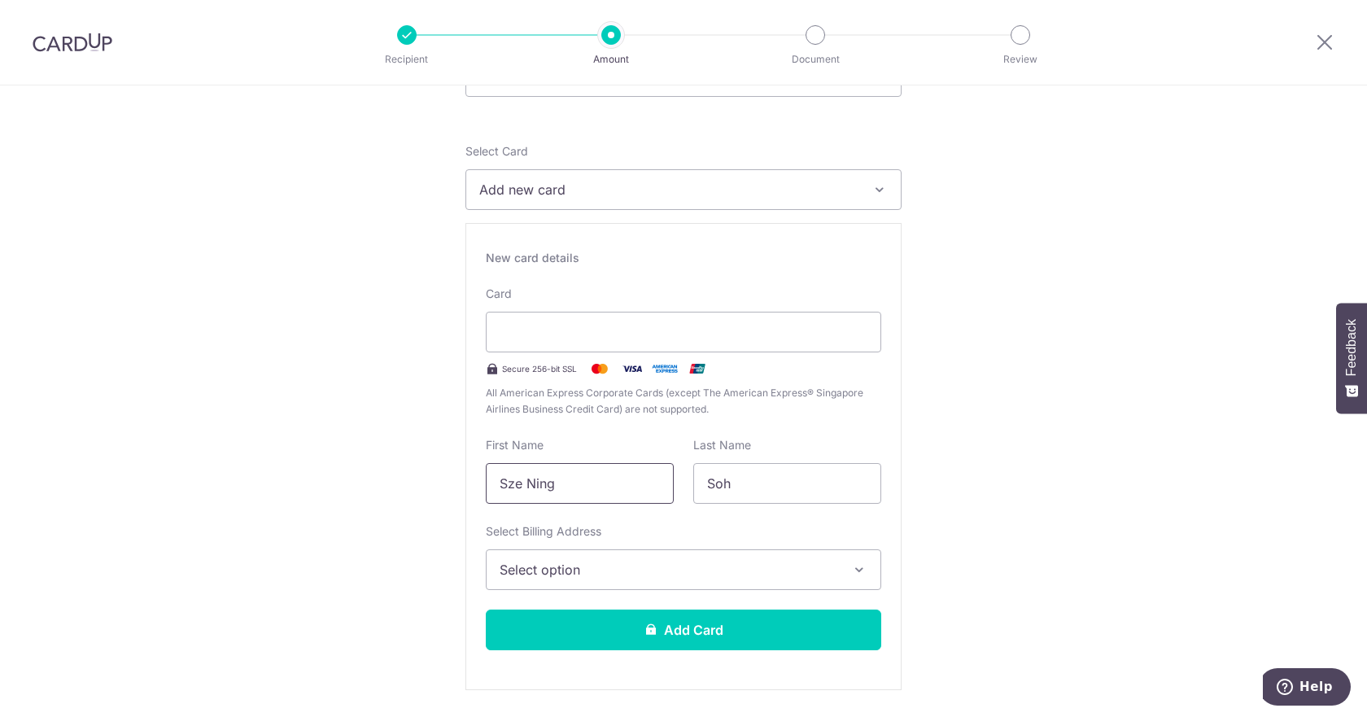
click at [574, 502] on input "Sze Ning" at bounding box center [580, 483] width 188 height 41
click at [572, 497] on input "Sze Ning" at bounding box center [580, 483] width 188 height 41
type input "jaron"
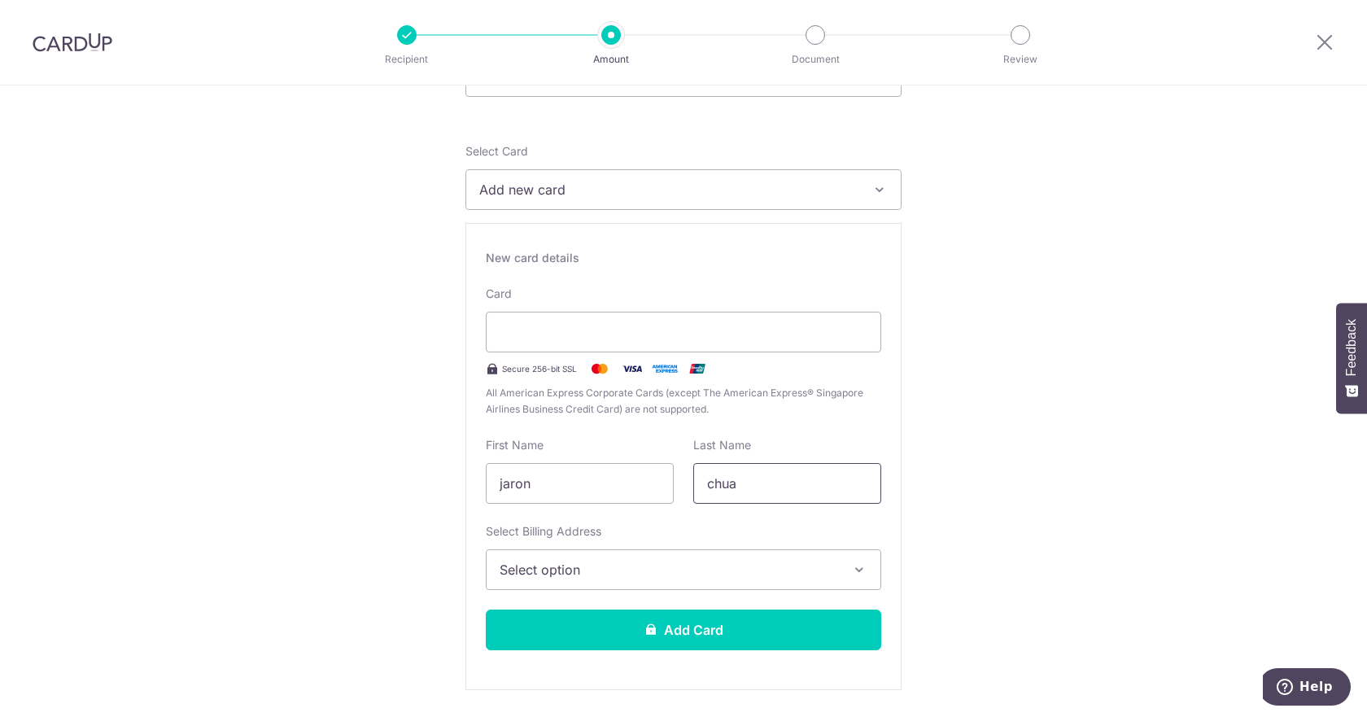
type input "chua"
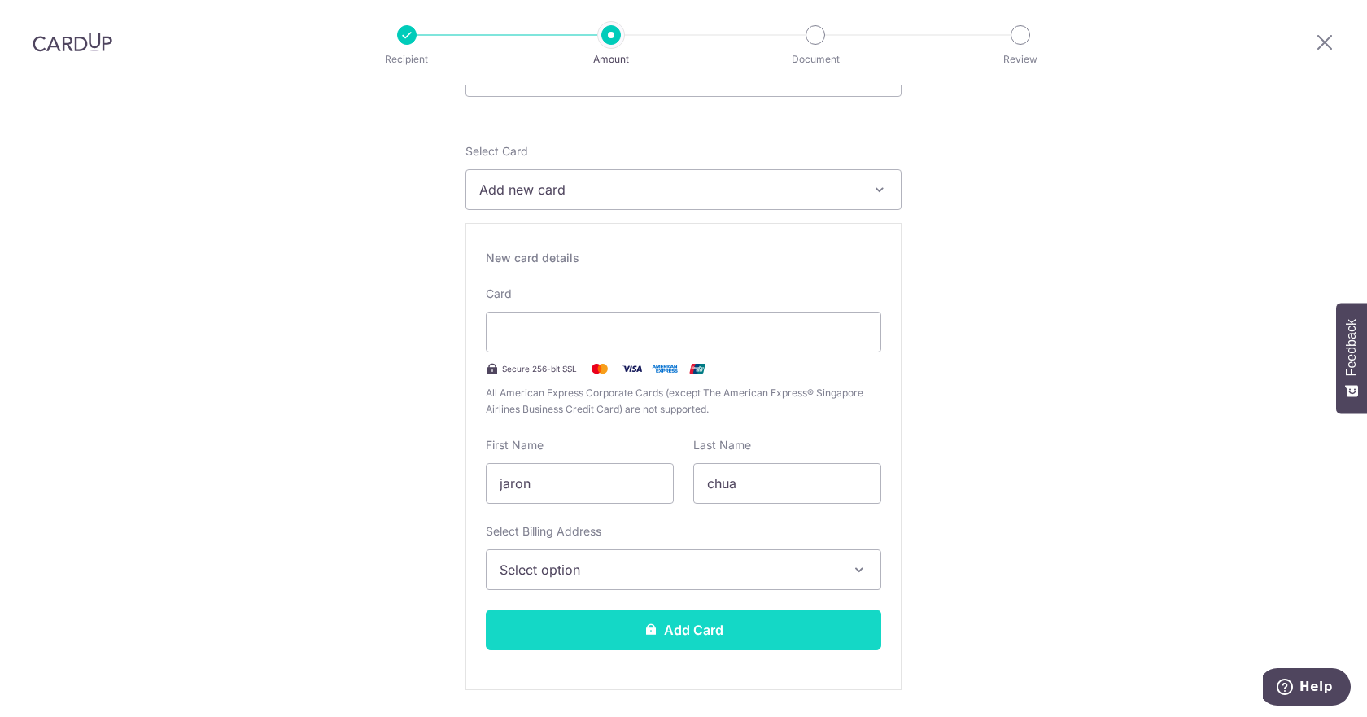
click at [720, 626] on button "Add Card" at bounding box center [683, 629] width 395 height 41
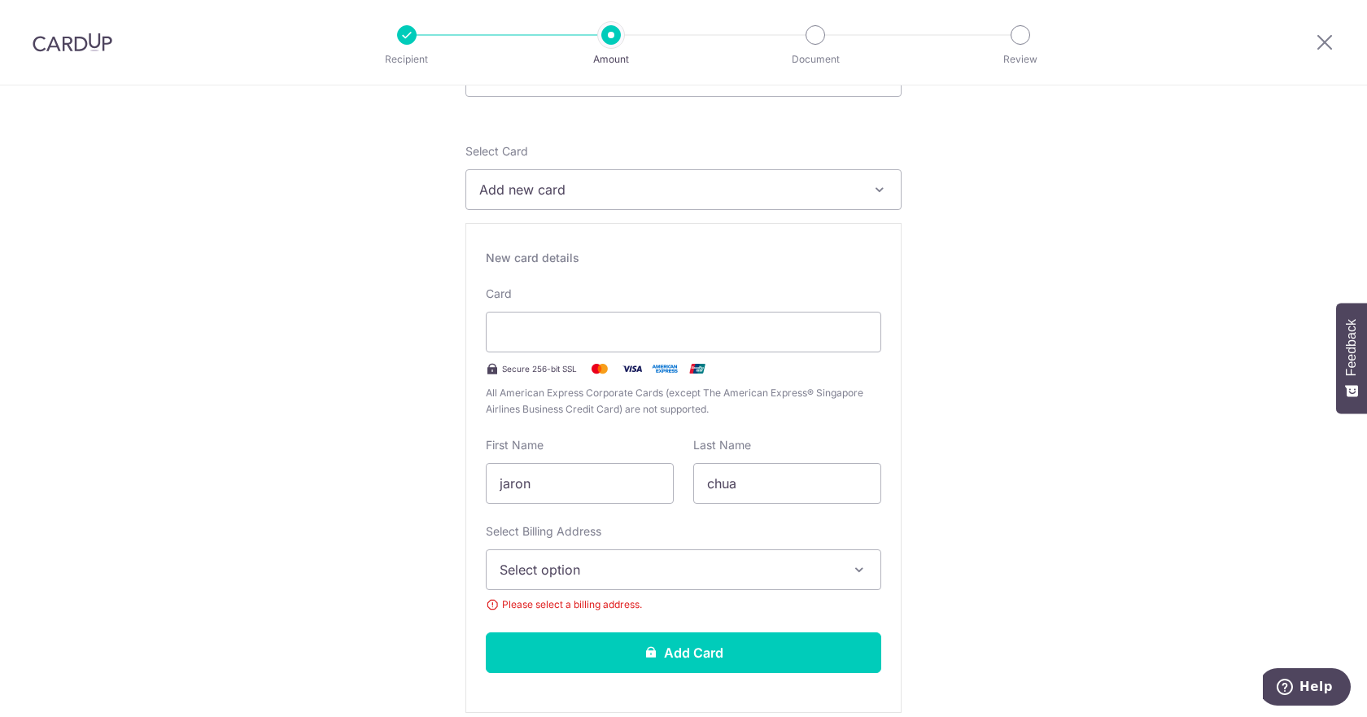
click at [640, 563] on span "Select option" at bounding box center [668, 570] width 338 height 20
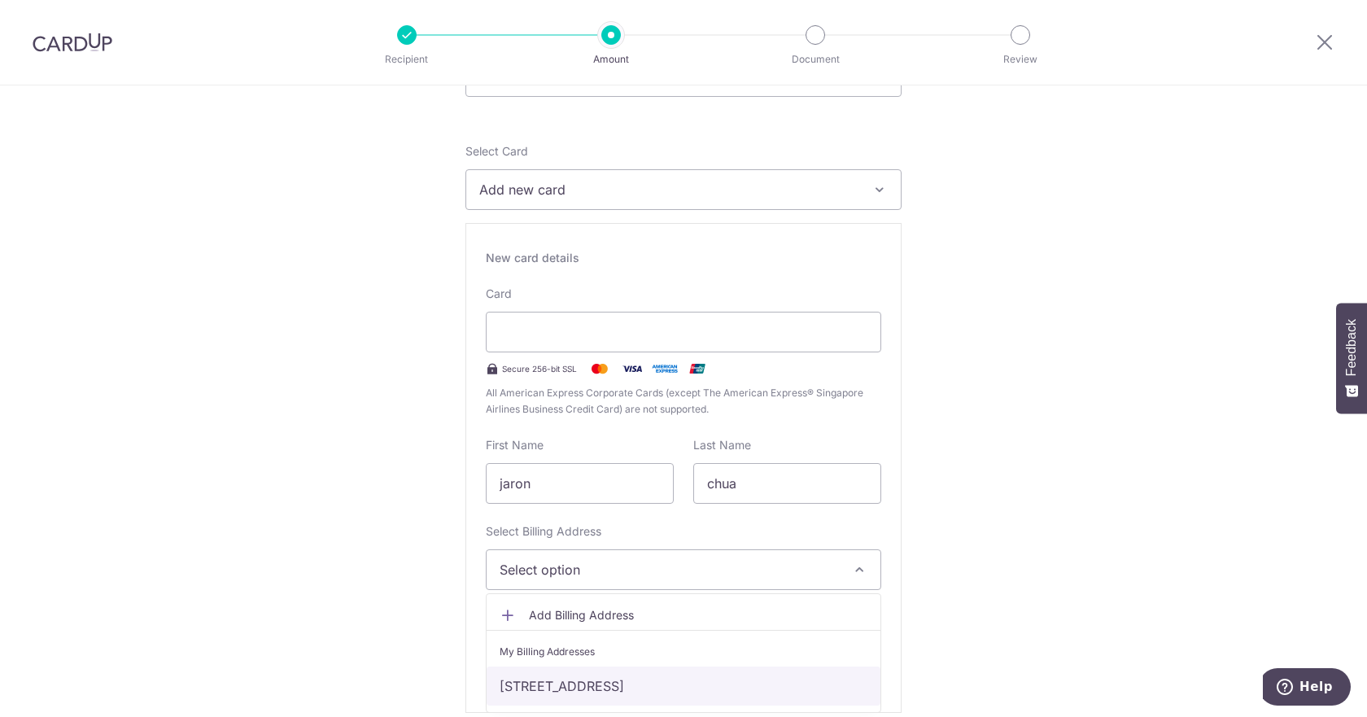
click at [633, 677] on link "[STREET_ADDRESS]" at bounding box center [683, 685] width 394 height 39
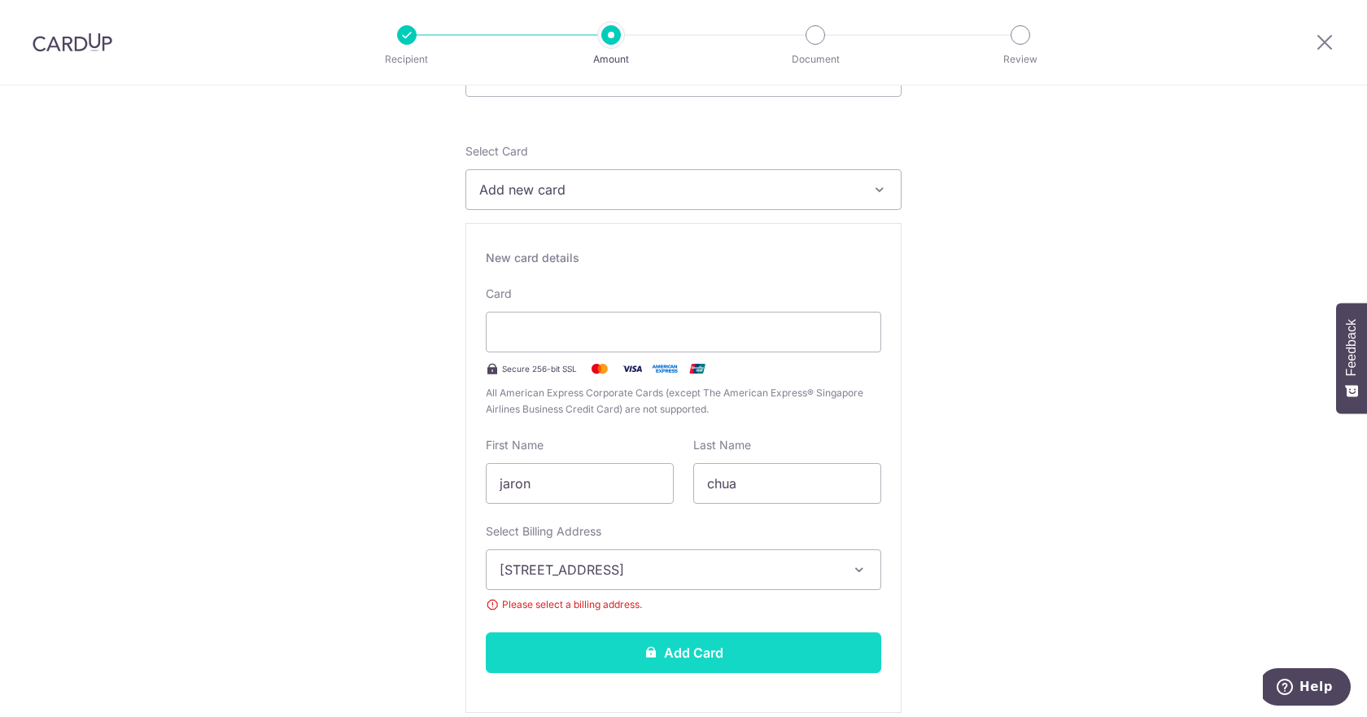
click at [700, 652] on button "Add Card" at bounding box center [683, 652] width 395 height 41
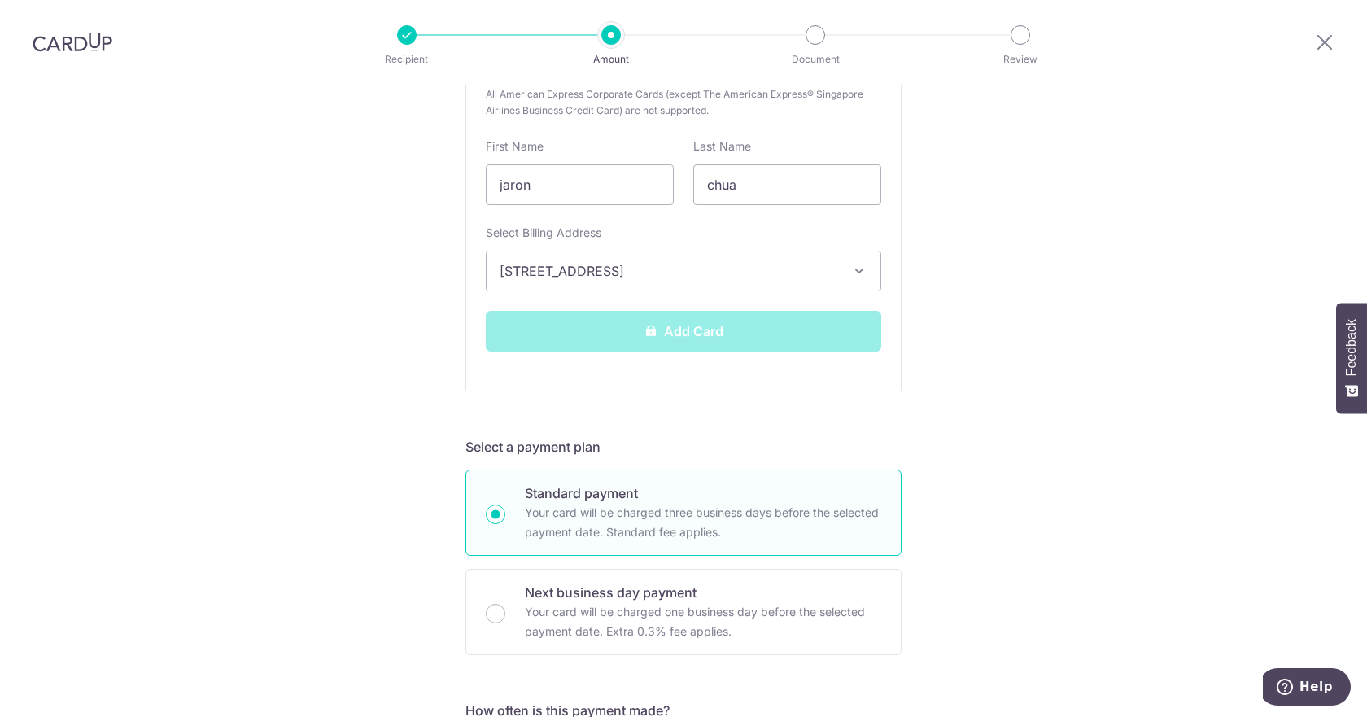
scroll to position [488, 0]
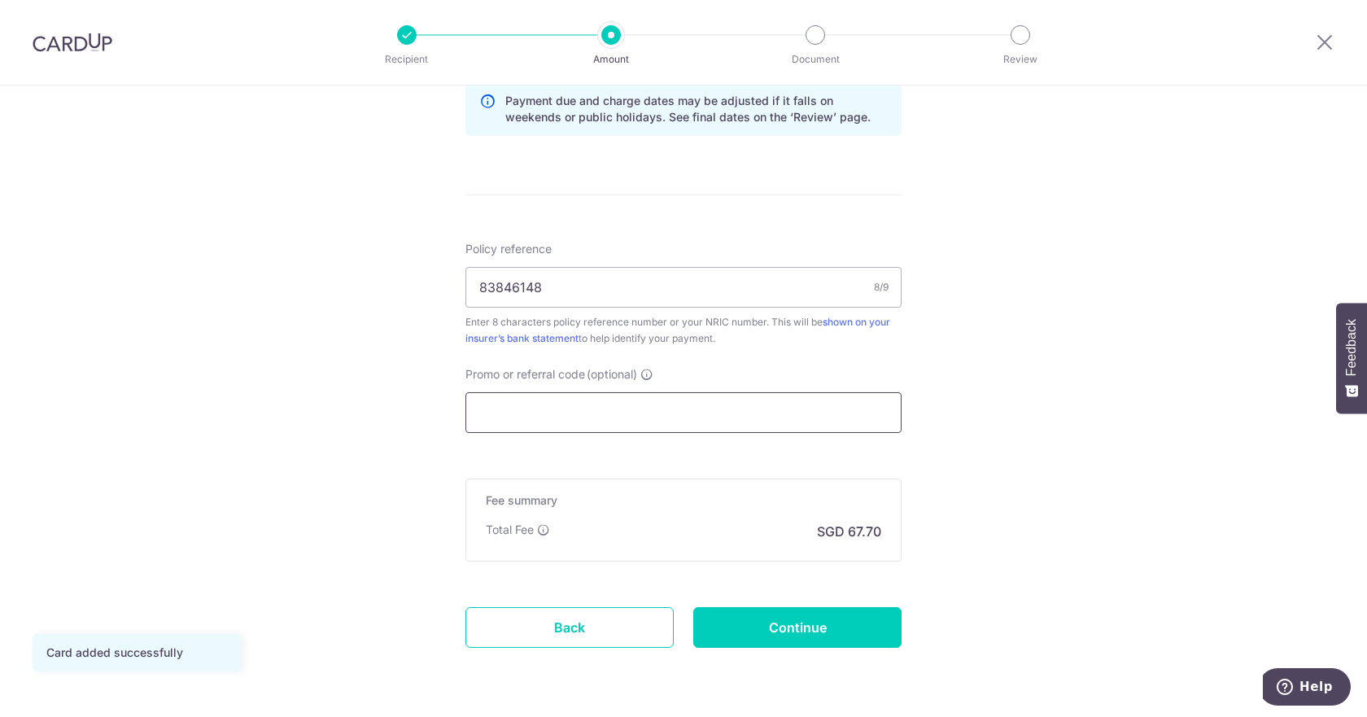
scroll to position [895, 0]
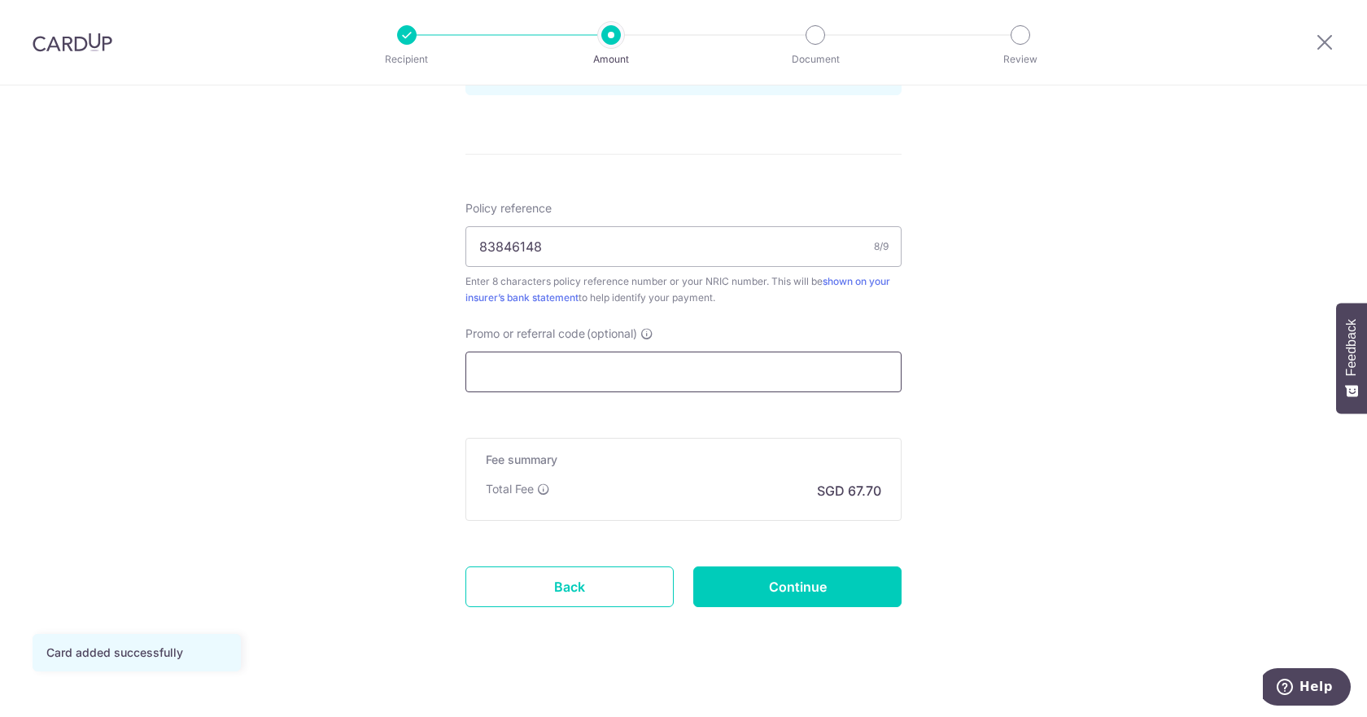
click at [728, 377] on input "Promo or referral code (optional)" at bounding box center [683, 371] width 436 height 41
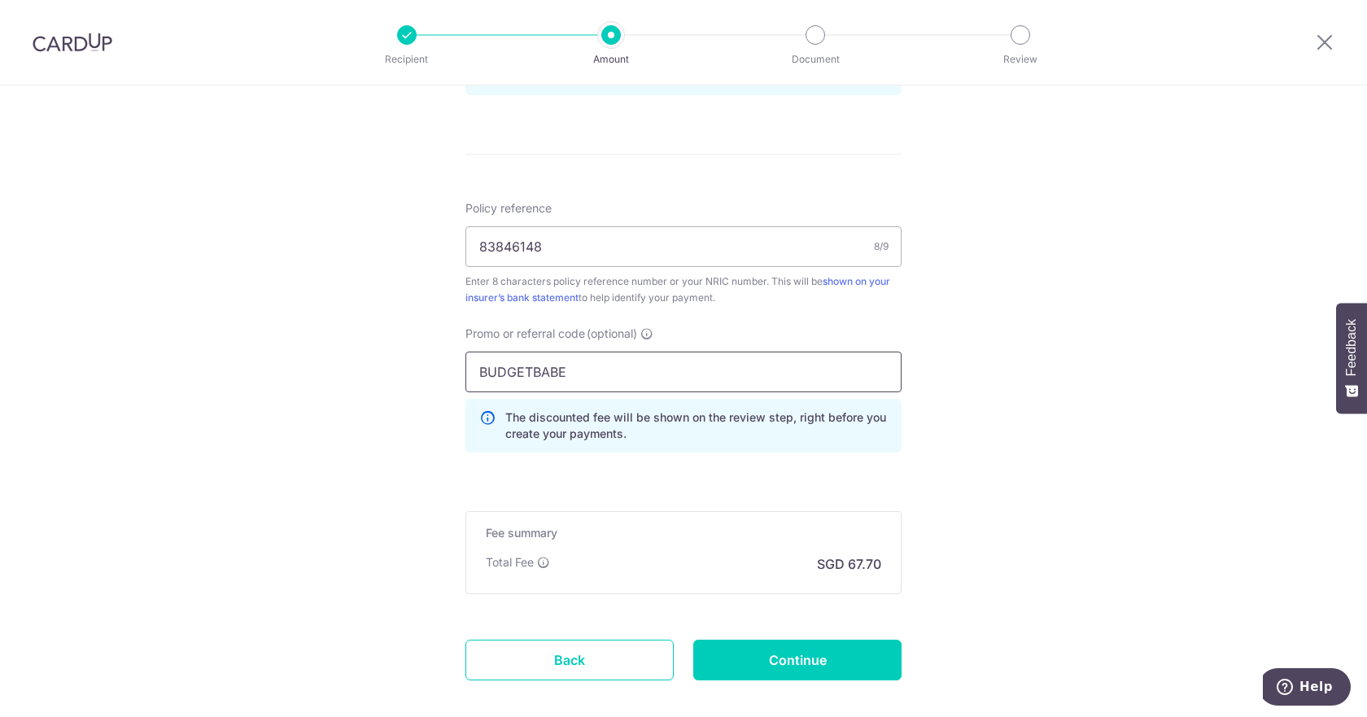
type input "BUDGETBABE"
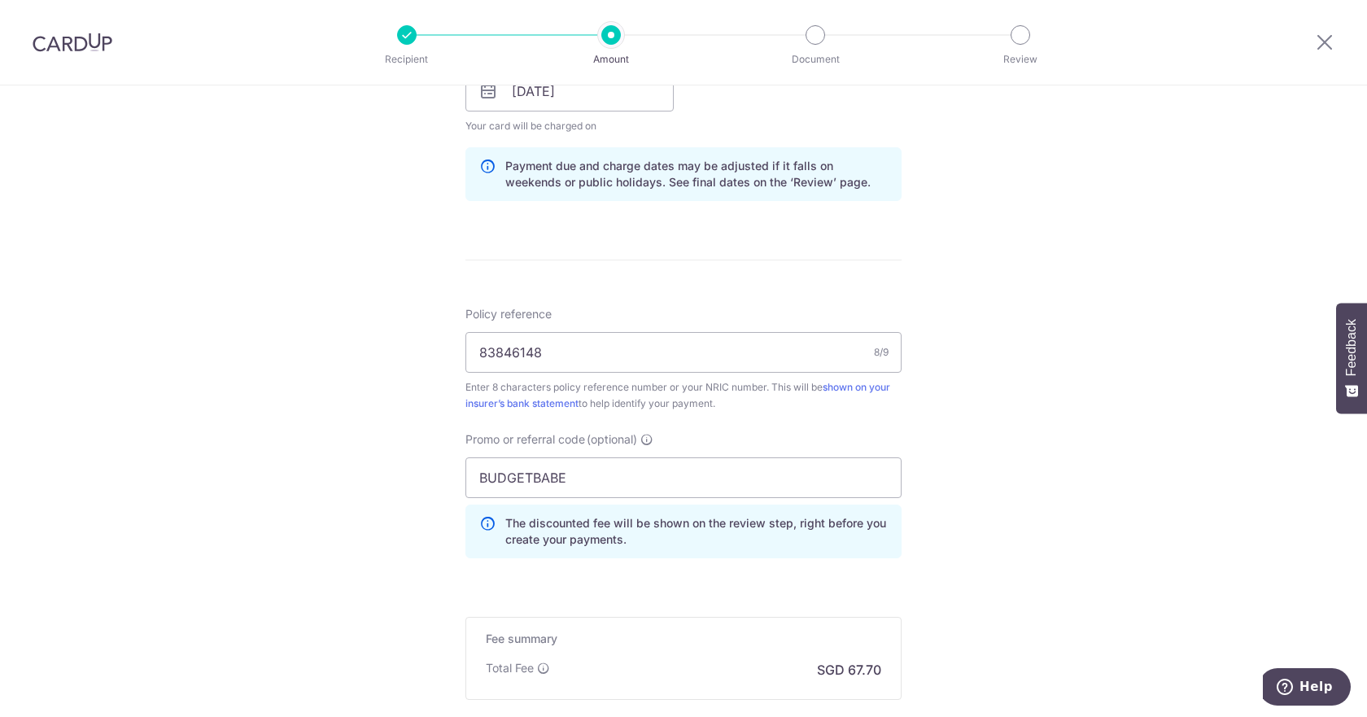
scroll to position [980, 0]
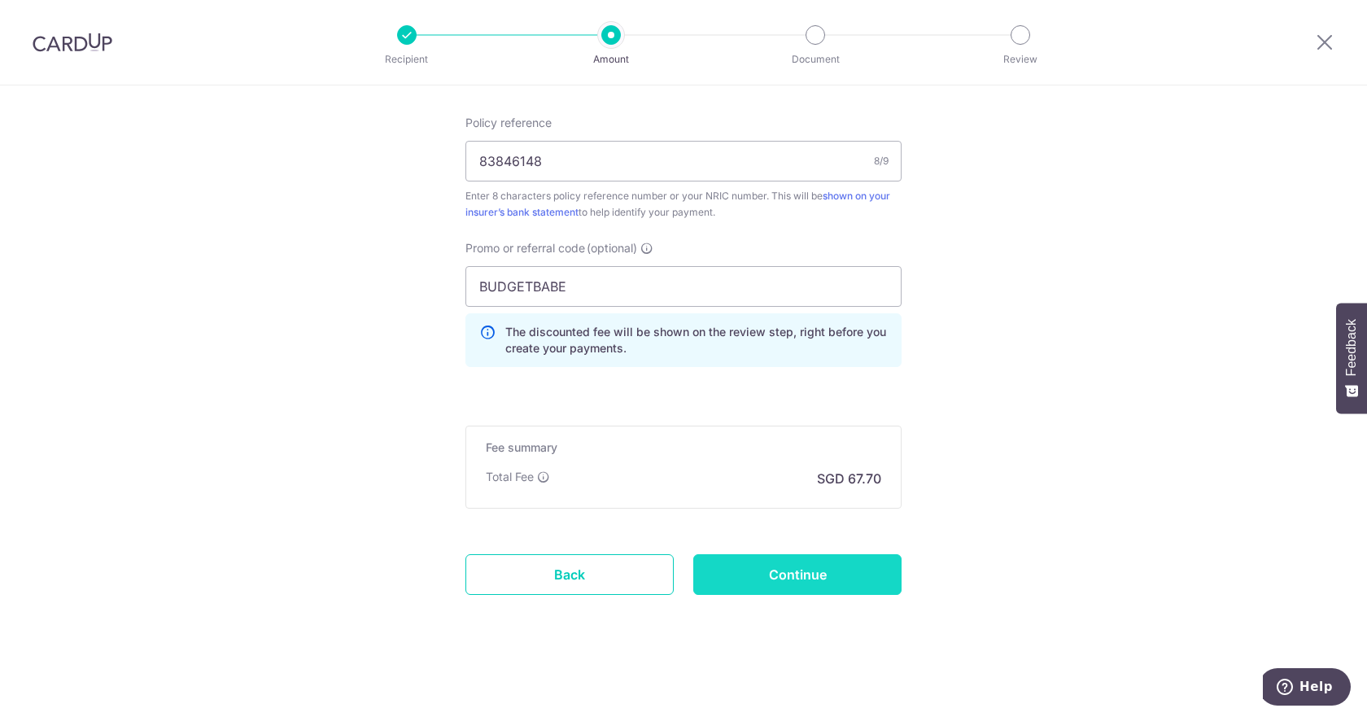
click at [766, 571] on input "Continue" at bounding box center [797, 574] width 208 height 41
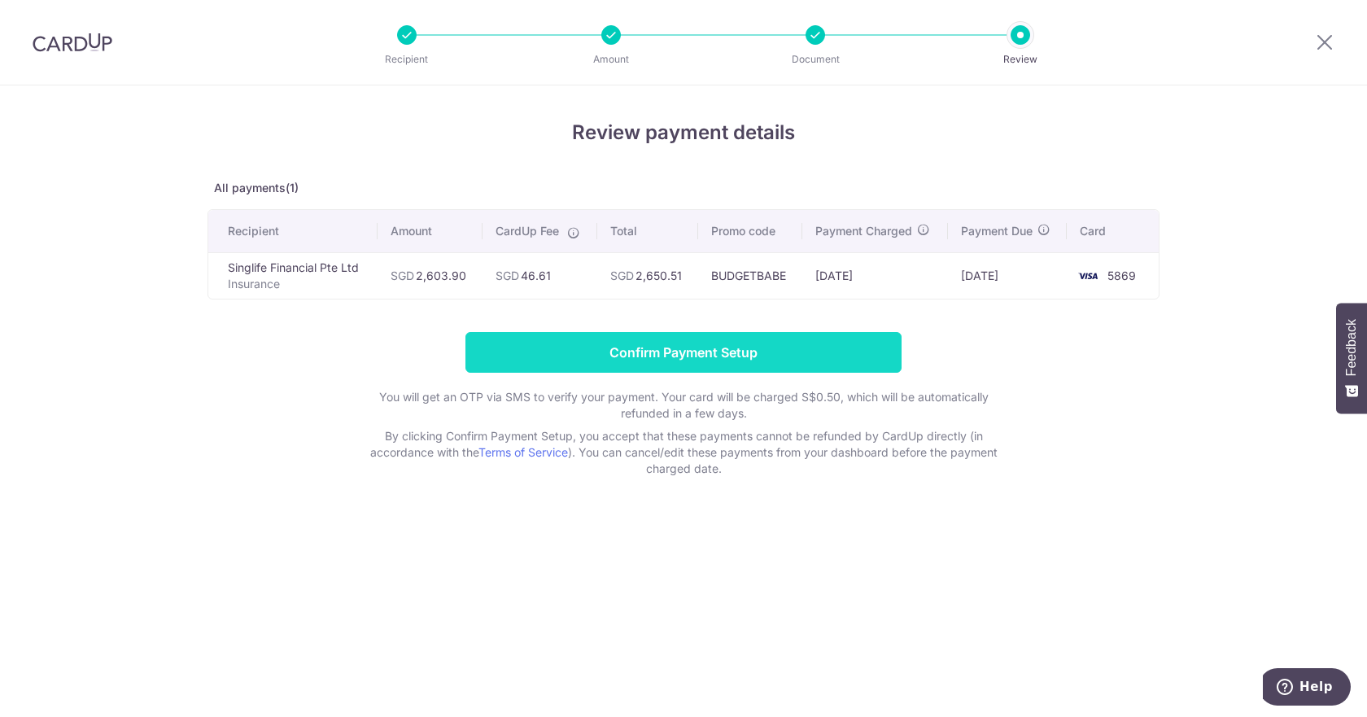
click at [832, 350] on input "Confirm Payment Setup" at bounding box center [683, 352] width 436 height 41
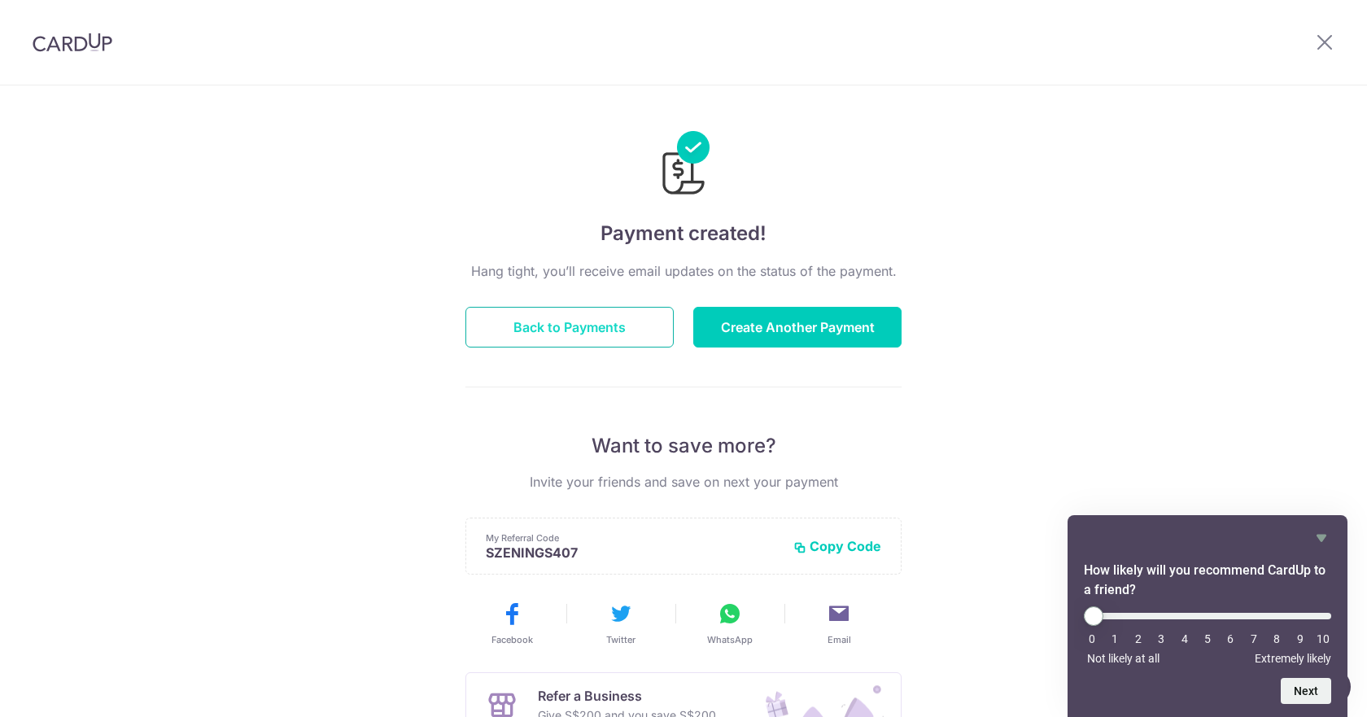
click at [622, 337] on button "Back to Payments" at bounding box center [569, 327] width 208 height 41
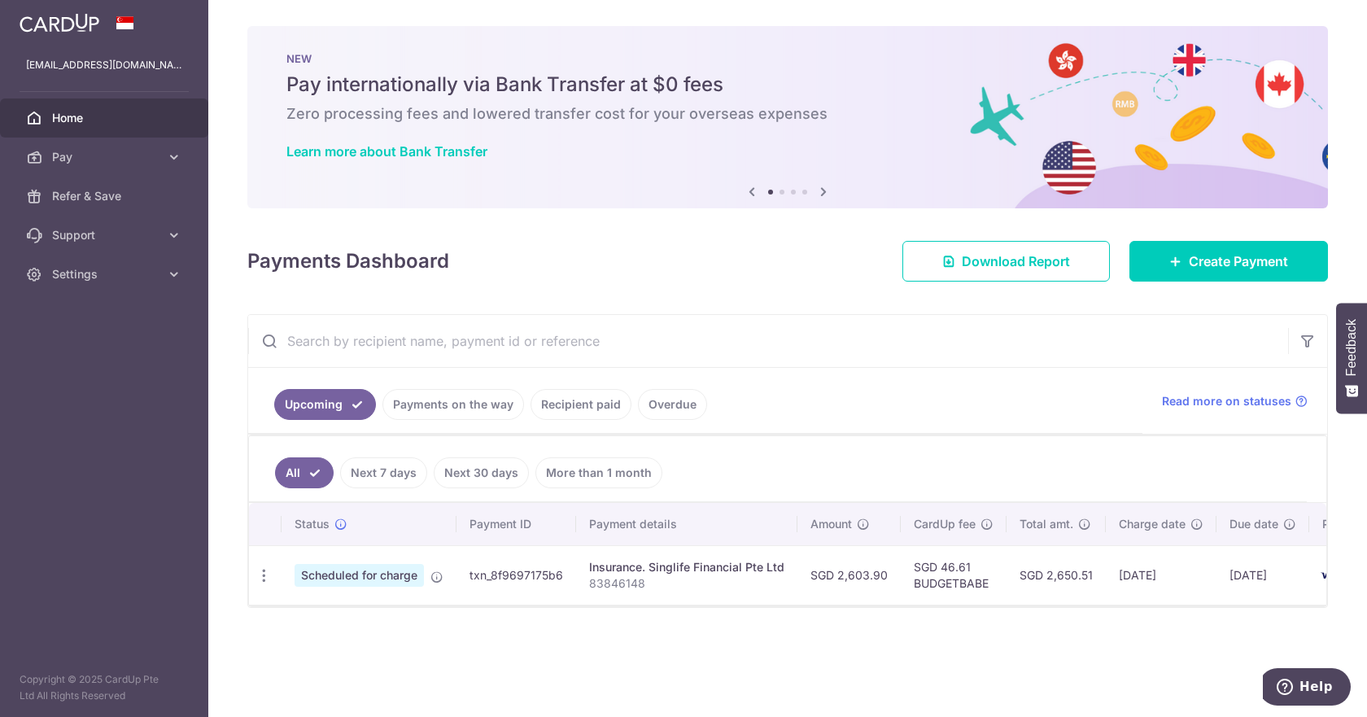
click at [883, 606] on div at bounding box center [787, 605] width 1077 height 2
click at [365, 574] on span "Scheduled for charge" at bounding box center [358, 575] width 129 height 23
